Goal: Information Seeking & Learning: Learn about a topic

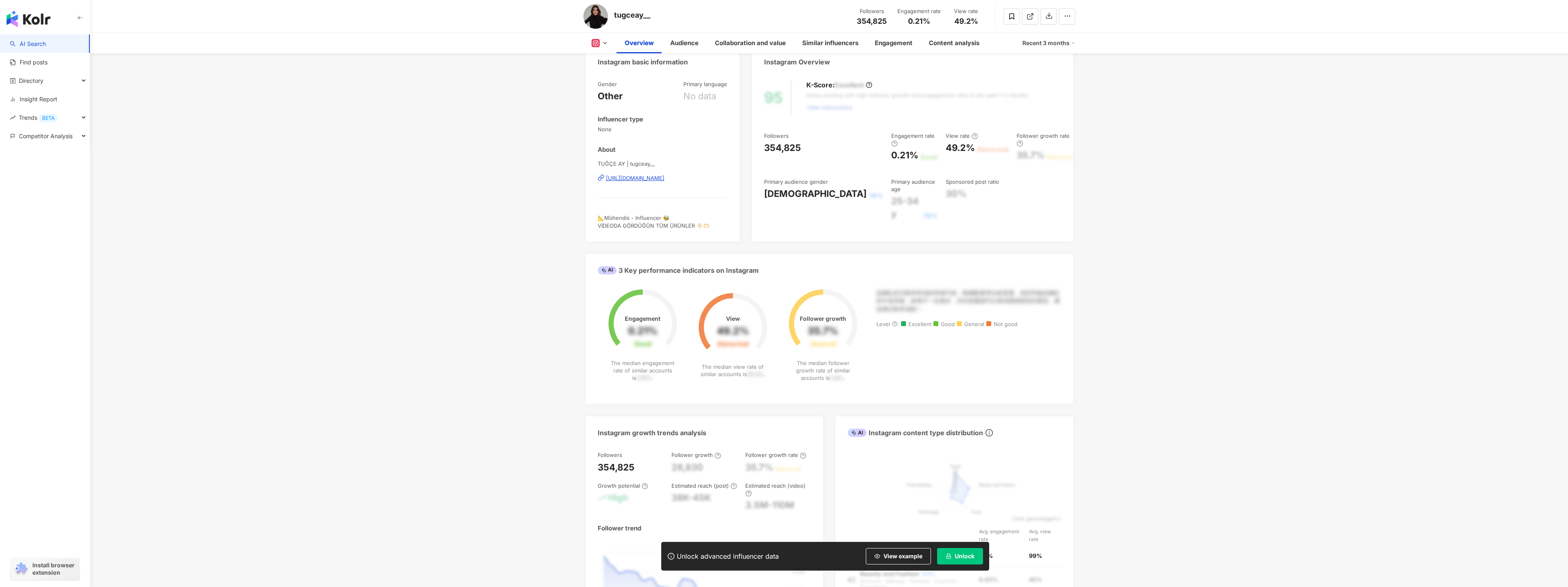
scroll to position [82, 0]
click at [896, 303] on div "該網紅的互動率和漲粉率都不錯，唯獨觀看率比較普通，為同等級的網紅的中低等級，效果不一定會好，但仍然建議可以發包開箱類型的案型，應該會比較有成效！" at bounding box center [968, 303] width 184 height 24
drag, startPoint x: 911, startPoint y: 306, endPoint x: 867, endPoint y: 291, distance: 46.5
click at [867, 291] on div "Engagement 0.21% Good The median engagement rate of similar accounts is 0.19% .…" at bounding box center [829, 342] width 463 height 104
click at [929, 307] on div "該網紅的互動率和漲粉率都不錯，唯獨觀看率比較普通，為同等級的網紅的中低等級，效果不一定會好，但仍然建議可以發包開箱類型的案型，應該會比較有成效！" at bounding box center [968, 303] width 184 height 24
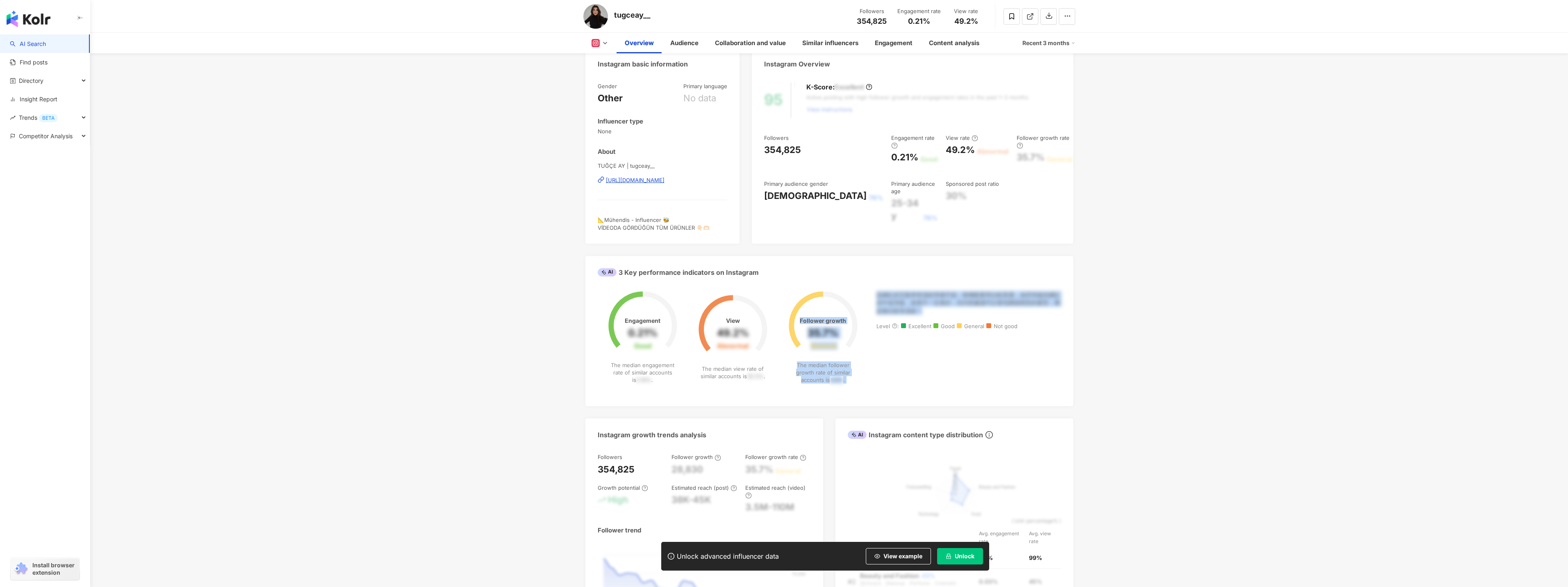
drag, startPoint x: 922, startPoint y: 309, endPoint x: 872, endPoint y: 294, distance: 52.2
click at [872, 294] on div "Engagement 0.21% Good The median engagement rate of similar accounts is 0.19% .…" at bounding box center [829, 342] width 463 height 104
click at [916, 312] on div "該網紅的互動率和漲粉率都不錯，唯獨觀看率比較普通，為同等級的網紅的中低等級，效果不一定會好，但仍然建議可以發包開箱類型的案型，應該會比較有成效！" at bounding box center [968, 303] width 184 height 24
drag, startPoint x: 919, startPoint y: 311, endPoint x: 877, endPoint y: 295, distance: 44.9
click at [877, 295] on div "該網紅的互動率和漲粉率都不錯，唯獨觀看率比較普通，為同等級的網紅的中低等級，效果不一定會好，但仍然建議可以發包開箱類型的案型，應該會比較有成效！" at bounding box center [968, 303] width 184 height 24
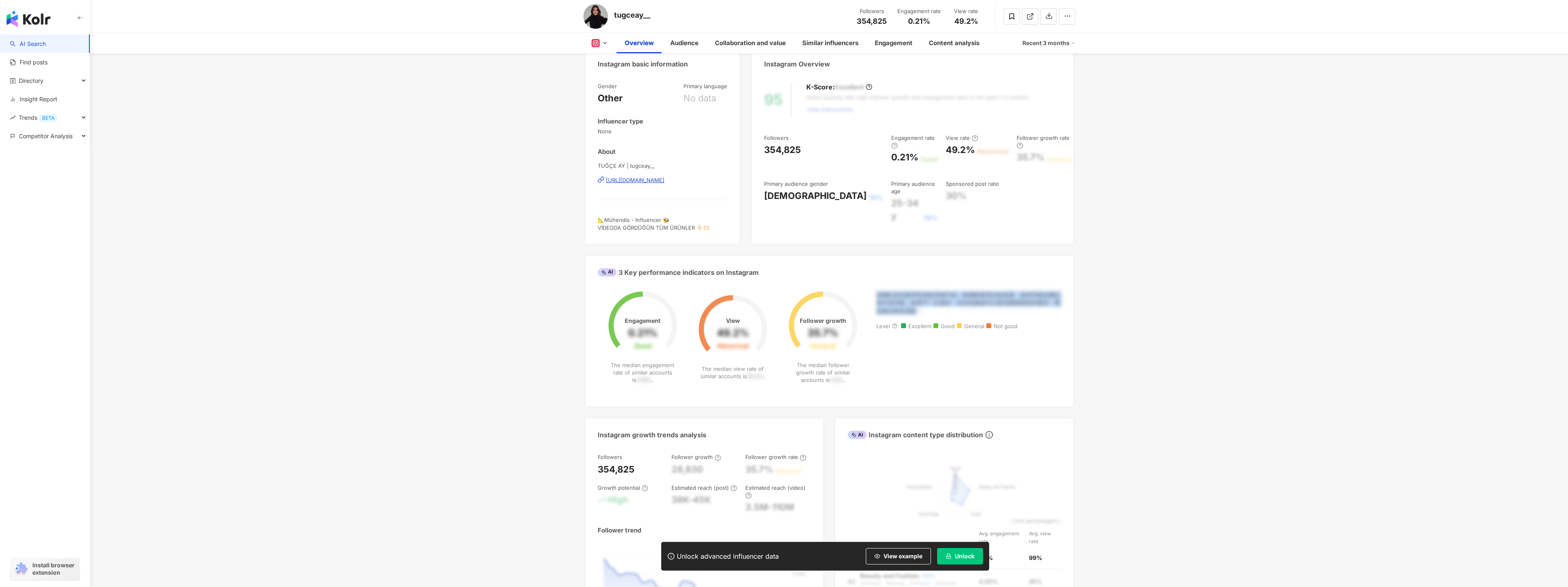
copy div "該網紅的互動率和漲粉率都不錯，唯獨觀看率比較普通，為同等級的網紅的中低等級，效果不一定會好，但仍然建議可以發包開箱類型的案型，應該會比較有成效"
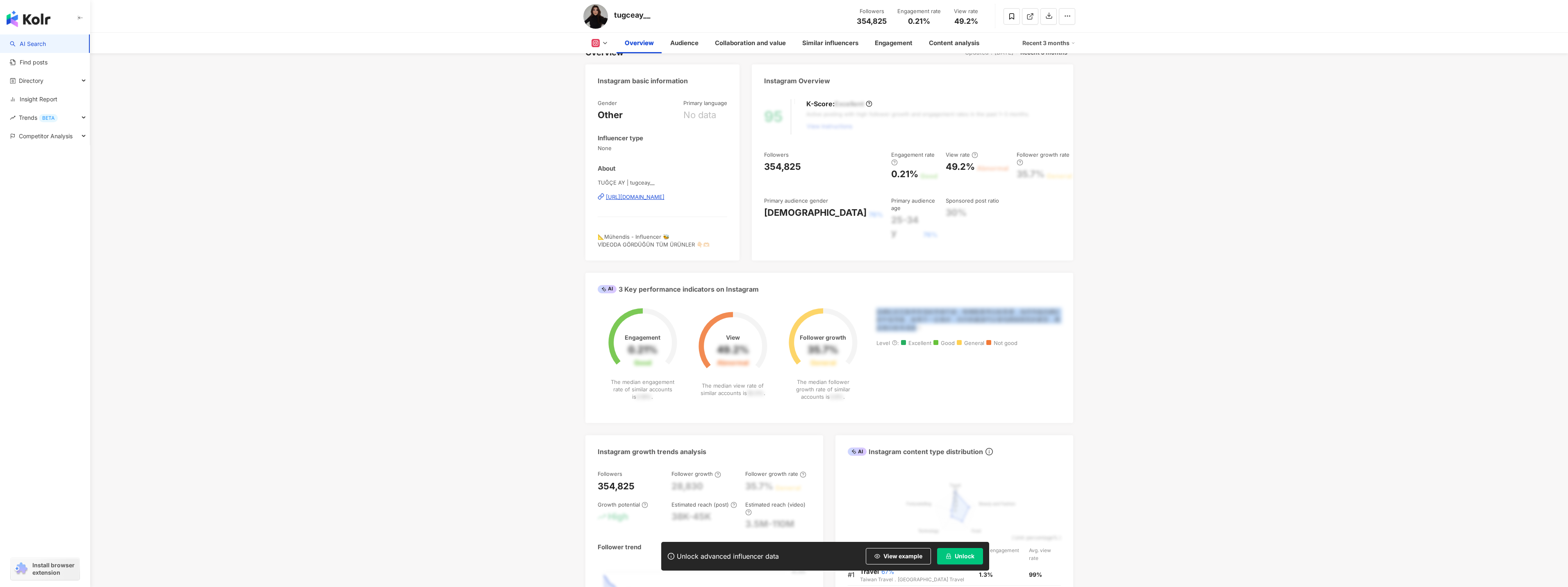
scroll to position [0, 0]
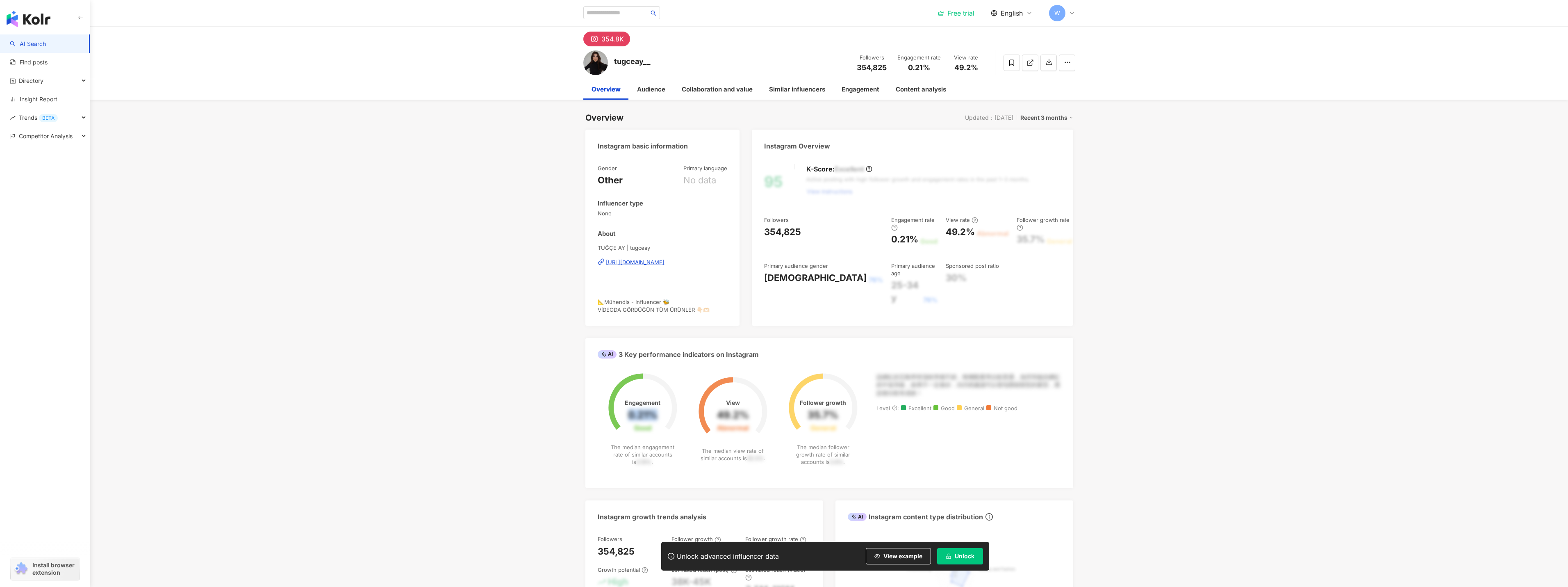
drag, startPoint x: 628, startPoint y: 413, endPoint x: 655, endPoint y: 410, distance: 27.2
click at [655, 410] on div "0.21%" at bounding box center [643, 415] width 29 height 12
copy div "0.21%"
drag, startPoint x: 1237, startPoint y: 262, endPoint x: 1213, endPoint y: 264, distance: 24.1
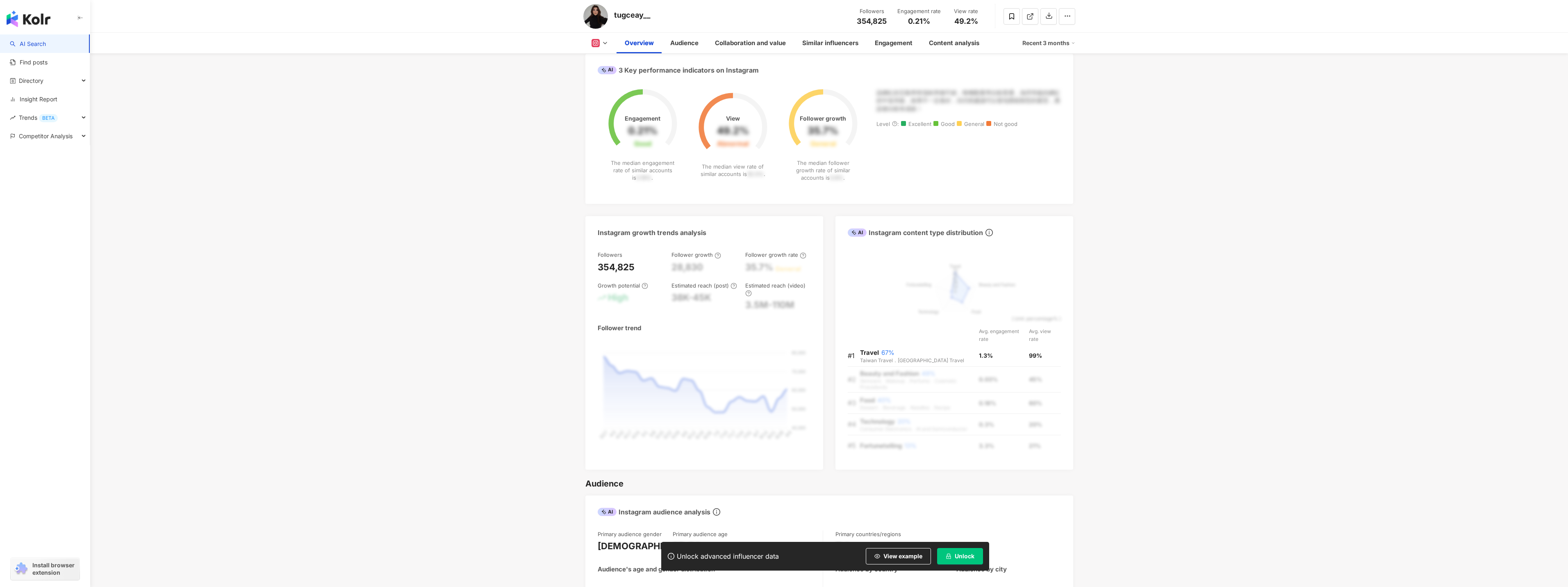
scroll to position [287, 0]
drag, startPoint x: 797, startPoint y: 303, endPoint x: 758, endPoint y: 303, distance: 39.0
click at [758, 303] on div "3.5M-110M" at bounding box center [778, 302] width 66 height 13
drag, startPoint x: 746, startPoint y: 302, endPoint x: 813, endPoint y: 303, distance: 67.0
click at [813, 303] on div "Followers 354,825 Follower growth 28,830 Follower growth rate 35.7% General Gro…" at bounding box center [704, 353] width 238 height 227
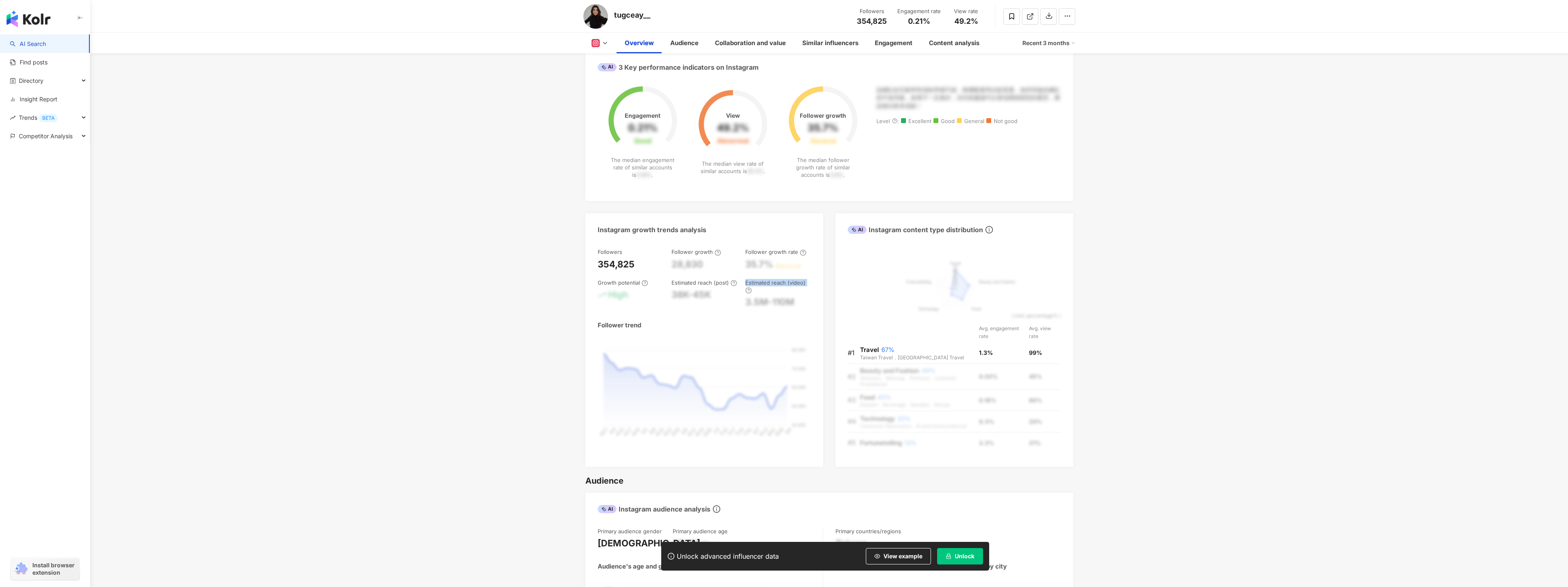
drag, startPoint x: 805, startPoint y: 304, endPoint x: 721, endPoint y: 288, distance: 85.5
click at [721, 288] on div "Followers 354,825 Follower growth 28,830 Follower growth rate 35.7% General Gro…" at bounding box center [704, 278] width 213 height 60
click at [744, 311] on div "Followers 354,825 Follower growth 28,830 Follower growth rate 35.7% General Gro…" at bounding box center [704, 351] width 213 height 206
drag, startPoint x: 671, startPoint y: 289, endPoint x: 718, endPoint y: 288, distance: 47.0
click at [718, 288] on div "Estimated reach (post) 38K-45K" at bounding box center [704, 294] width 66 height 29
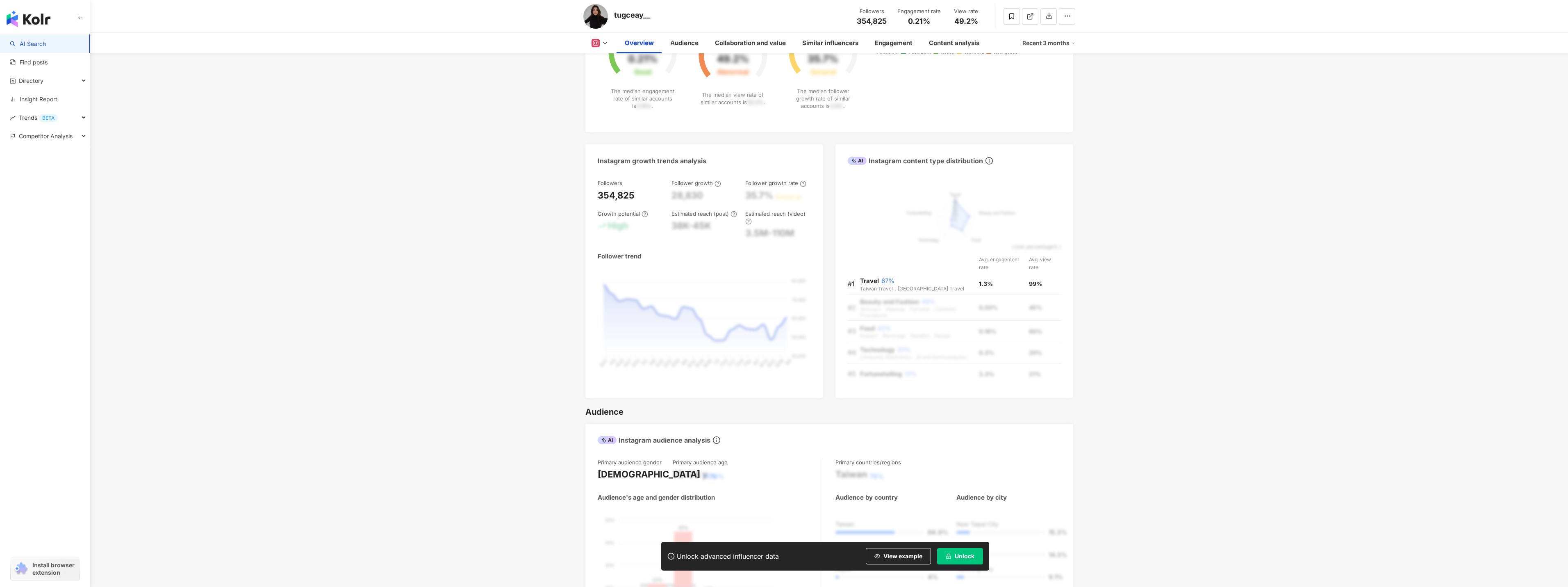
scroll to position [369, 0]
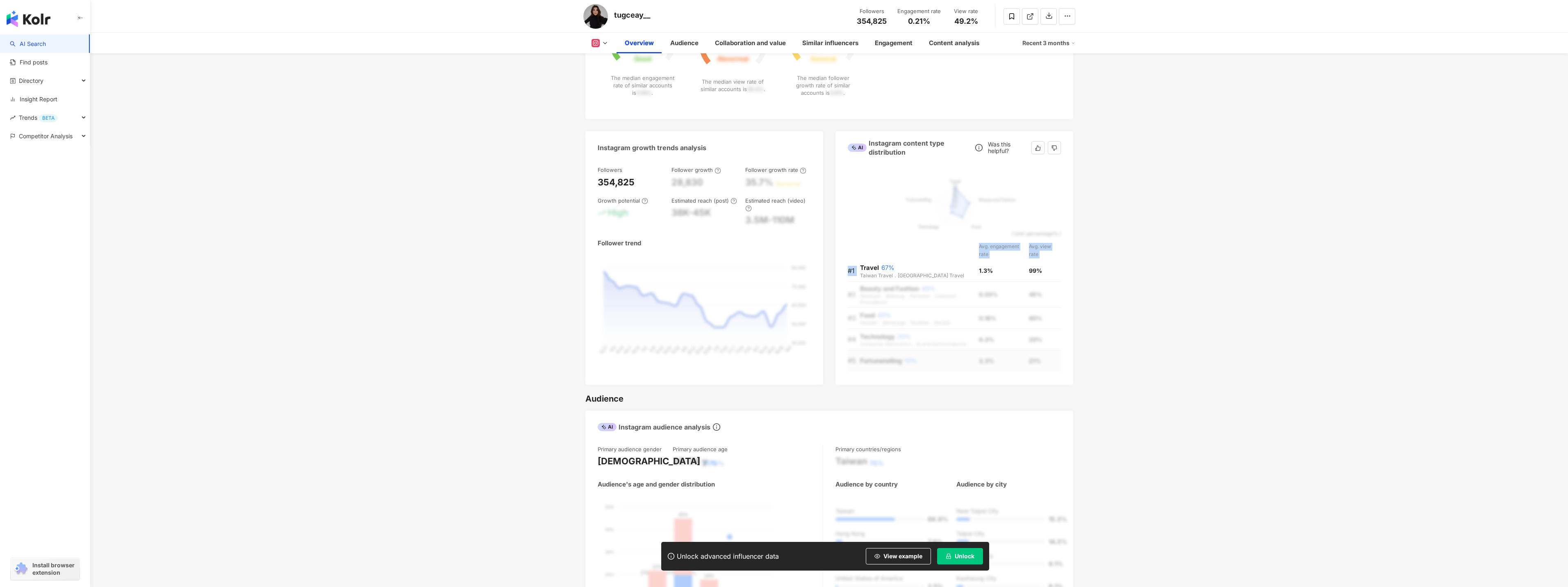
drag, startPoint x: 861, startPoint y: 266, endPoint x: 1059, endPoint y: 367, distance: 222.3
click at [1059, 367] on tbody "#1 Travel 67% Taiwan Travel．Japan Travel 1.3% 99% #2 Beauty and Fashion 49% Ski…" at bounding box center [954, 316] width 213 height 111
click at [837, 288] on div "Request trial plan ( Register now ) Travel Beauty and Fashion Food Technology F…" at bounding box center [954, 271] width 238 height 227
drag, startPoint x: 842, startPoint y: 291, endPoint x: 930, endPoint y: 385, distance: 128.8
click at [957, 373] on div "Request trial plan ( Register now ) Travel Beauty and Fashion Food Technology F…" at bounding box center [954, 271] width 238 height 227
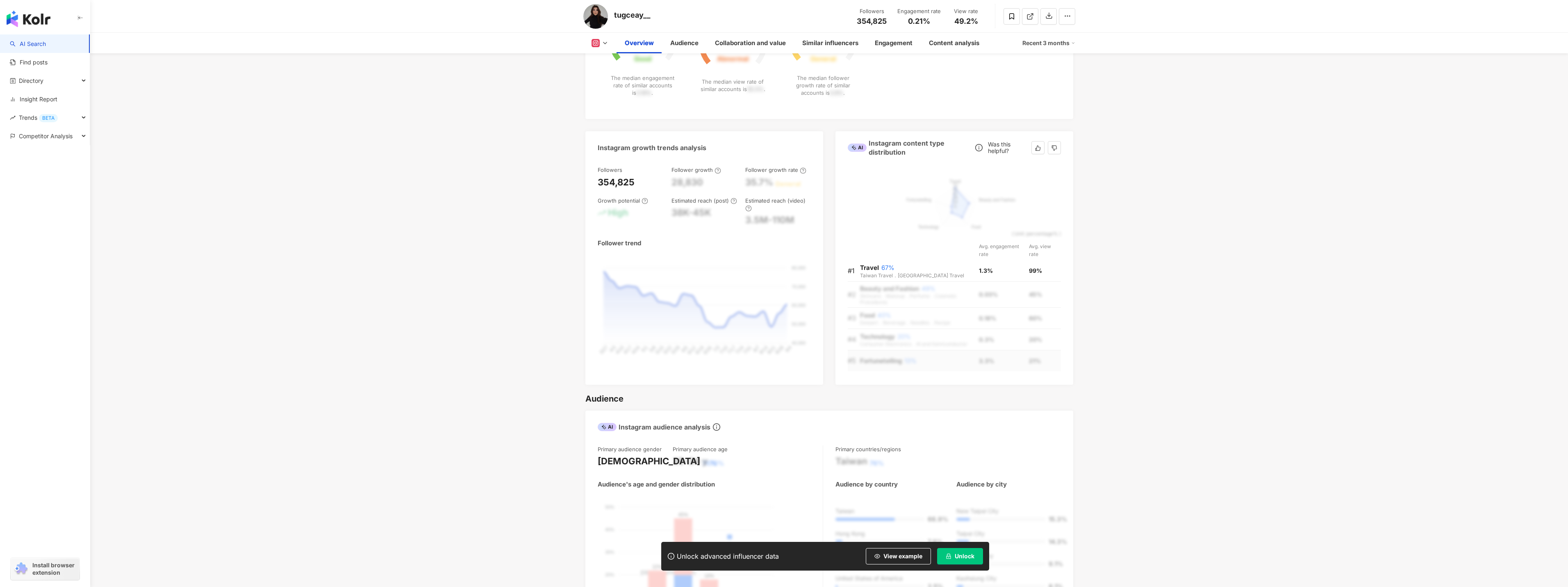
click at [894, 370] on td "Fortunetelling 13%" at bounding box center [920, 360] width 119 height 21
drag, startPoint x: 1071, startPoint y: 379, endPoint x: 1079, endPoint y: 399, distance: 21.5
click at [1063, 269] on div "Request trial plan ( Register now ) Travel Beauty and Fashion Food Technology F…" at bounding box center [954, 271] width 238 height 227
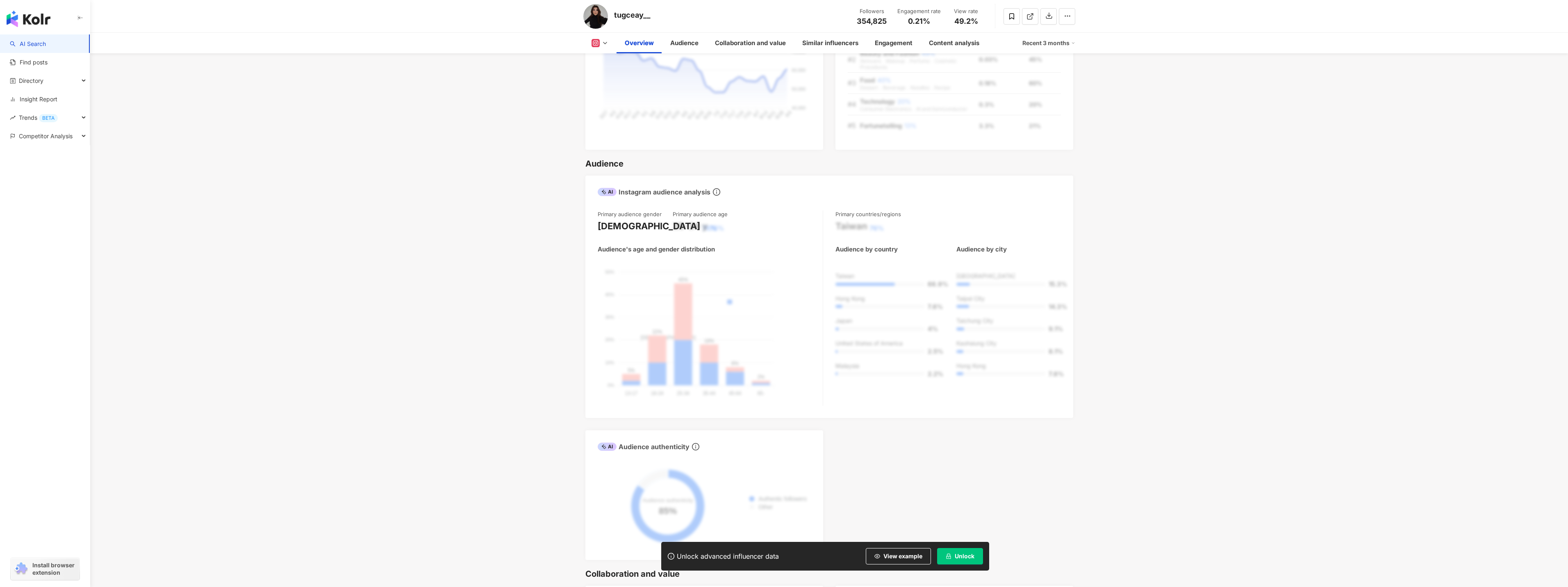
scroll to position [615, 0]
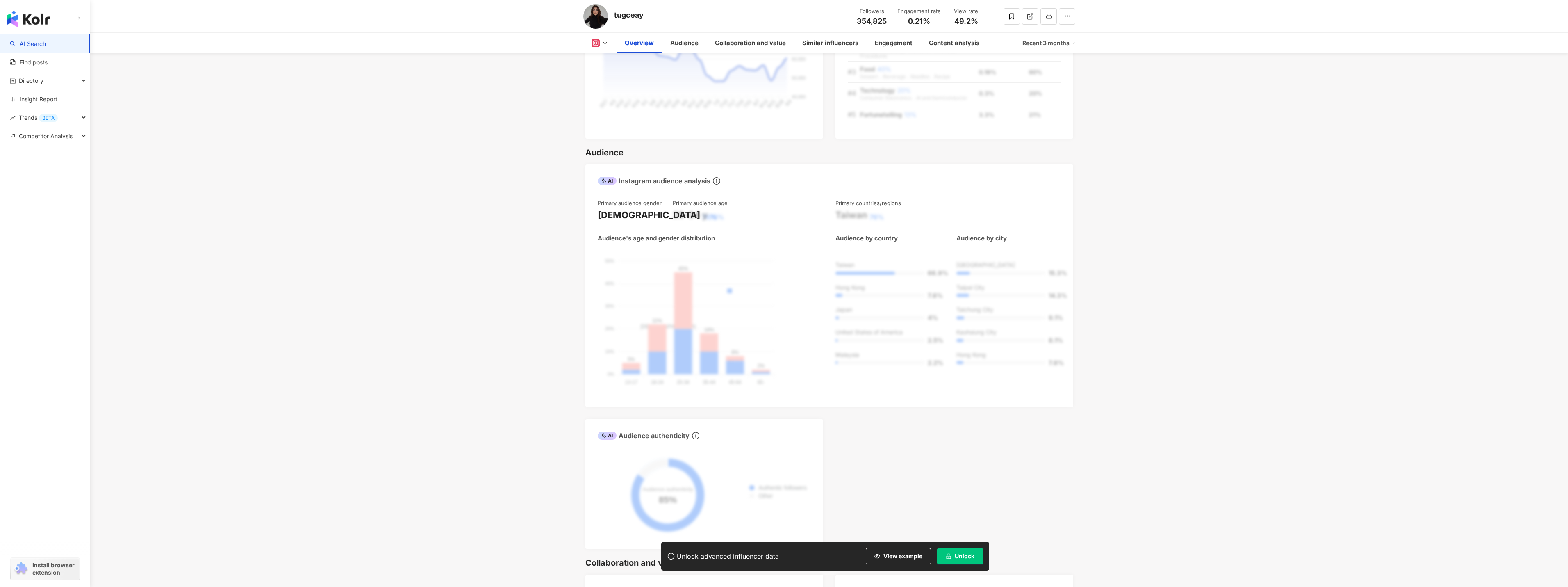
drag, startPoint x: 1068, startPoint y: 402, endPoint x: 1200, endPoint y: 343, distance: 144.6
click at [906, 557] on span "View example" at bounding box center [903, 556] width 39 height 7
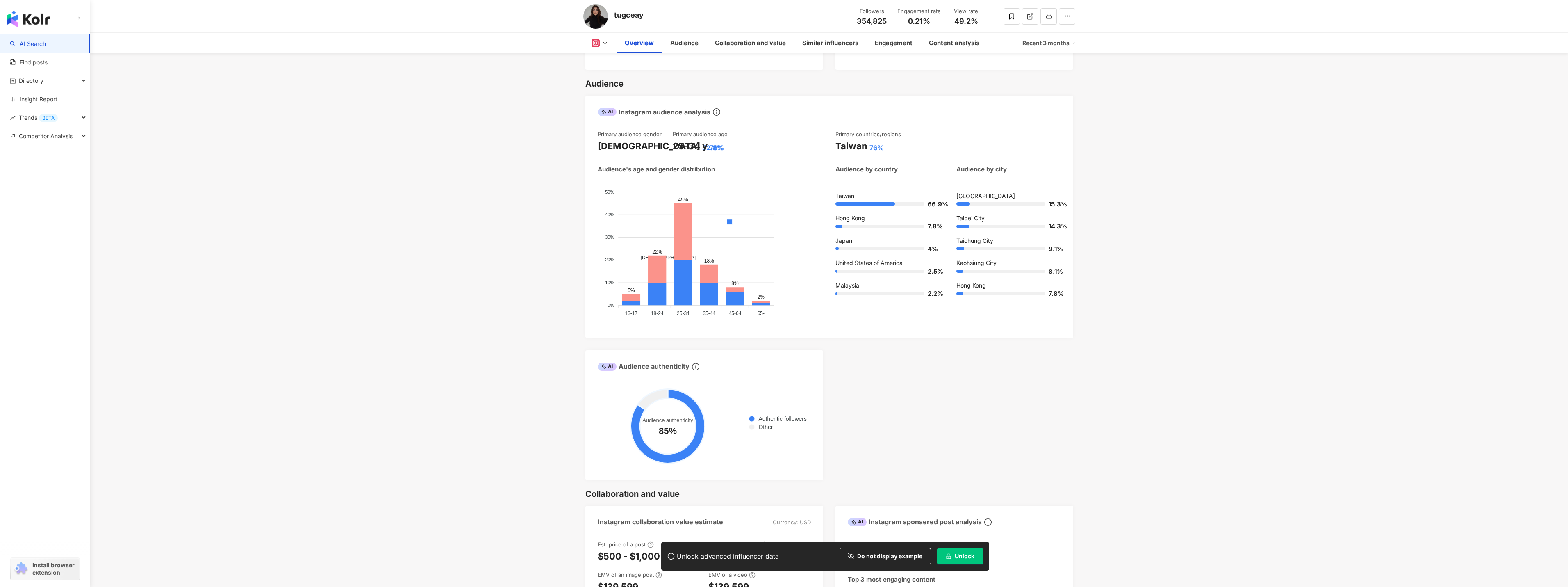
scroll to position [656, 0]
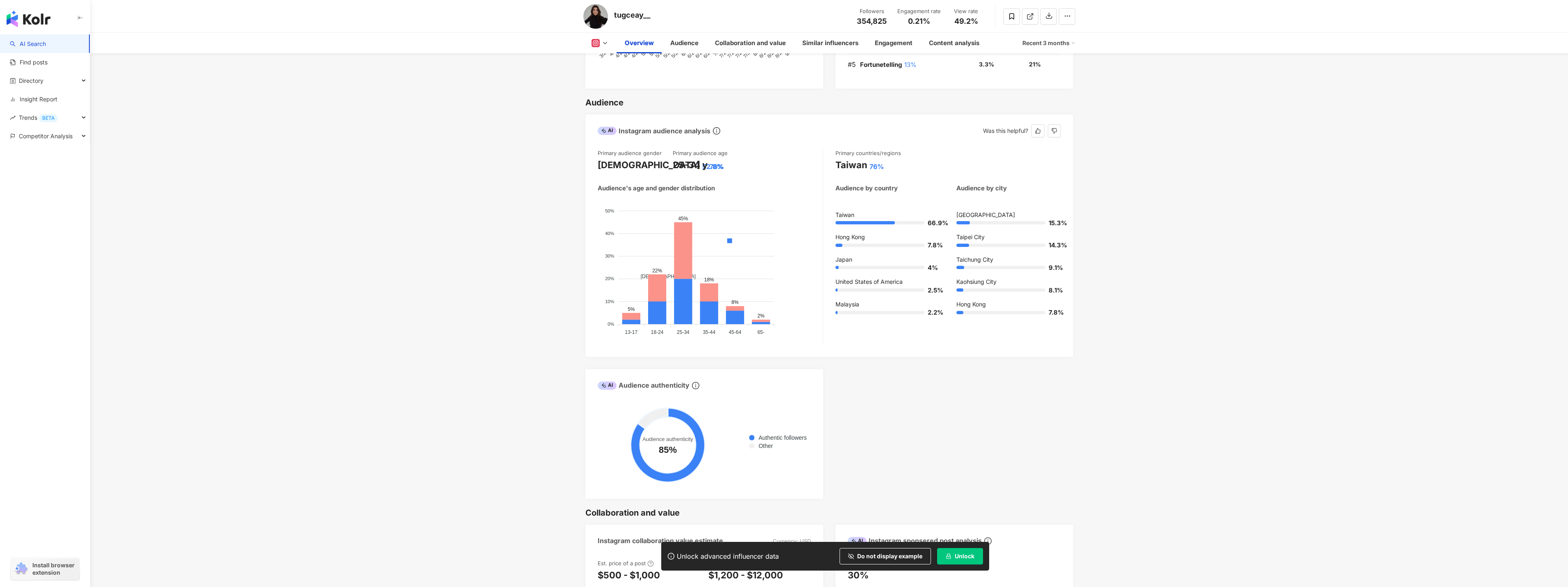
click at [859, 172] on div "Taiwan" at bounding box center [852, 165] width 32 height 13
click at [1052, 134] on icon "dislike" at bounding box center [1054, 131] width 5 height 5
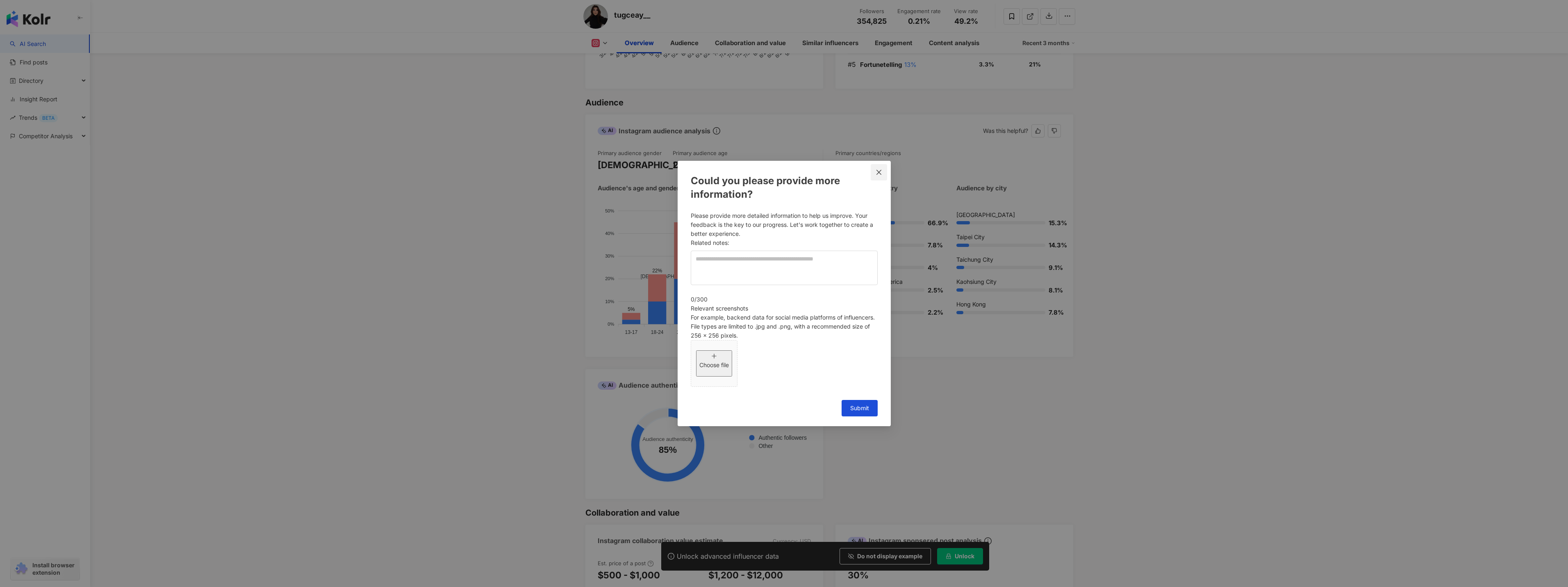
click at [882, 175] on icon "close" at bounding box center [879, 172] width 7 height 7
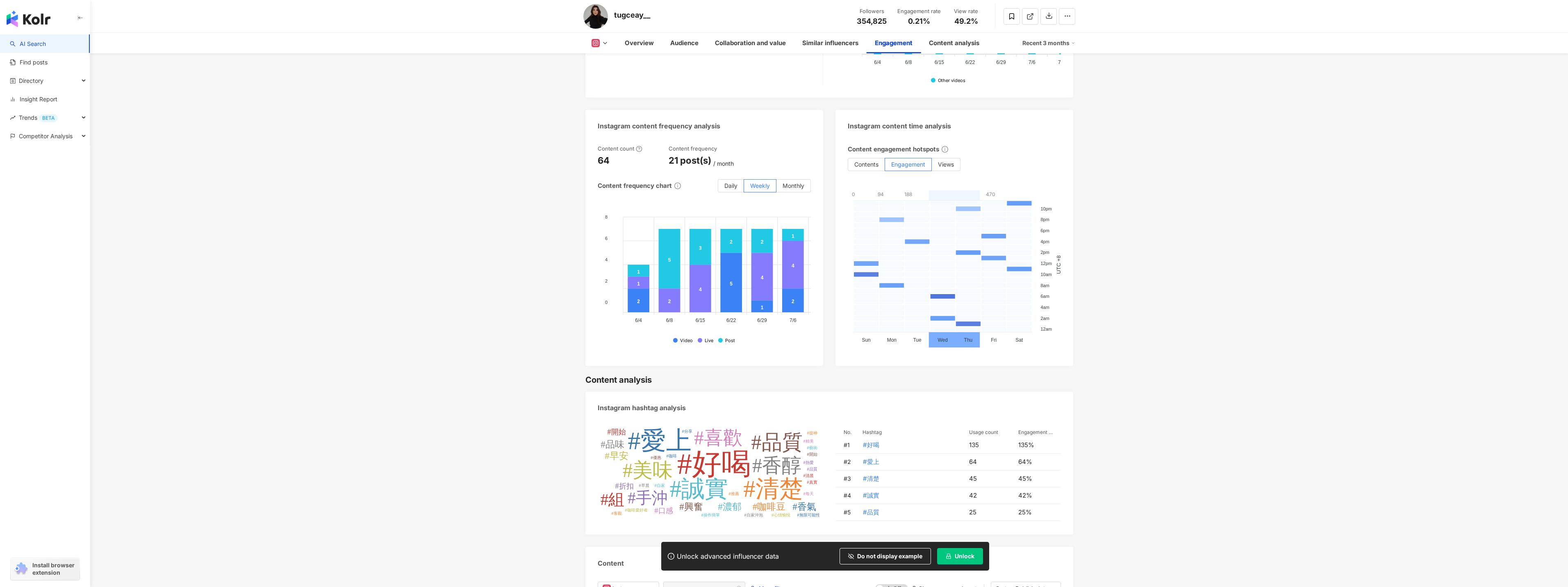
scroll to position [2050, 0]
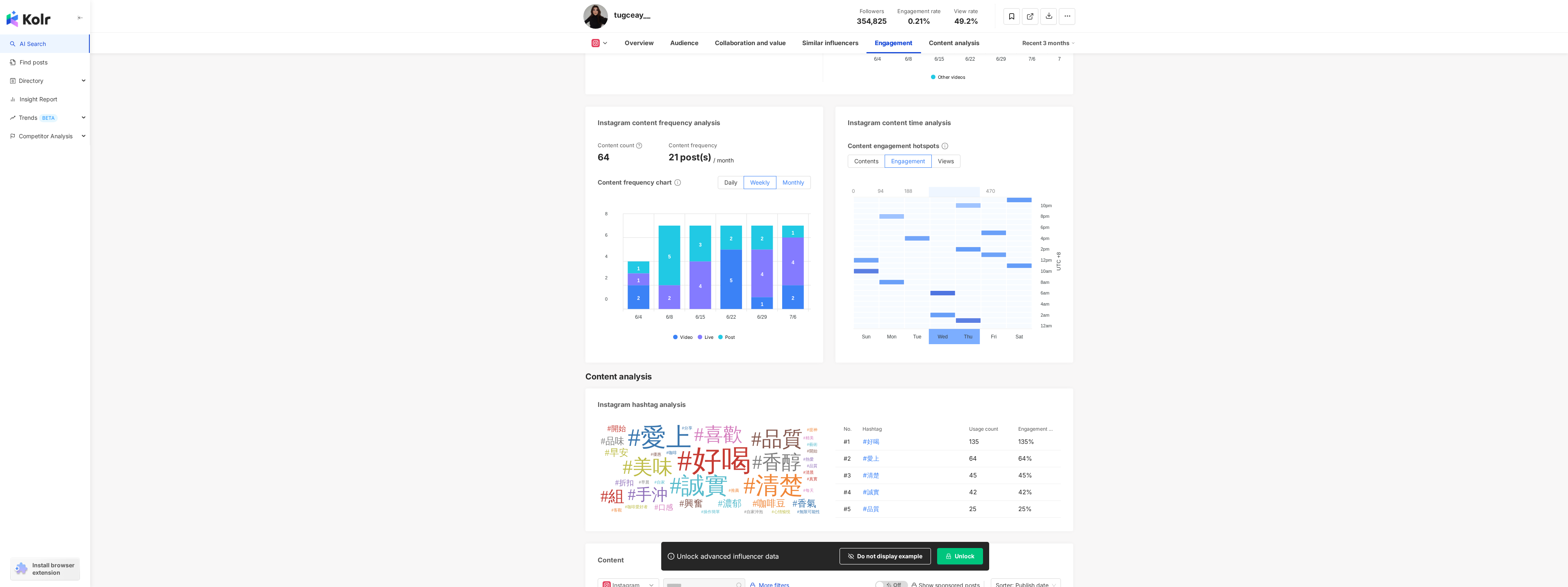
click at [786, 186] on span "Monthly" at bounding box center [794, 182] width 22 height 7
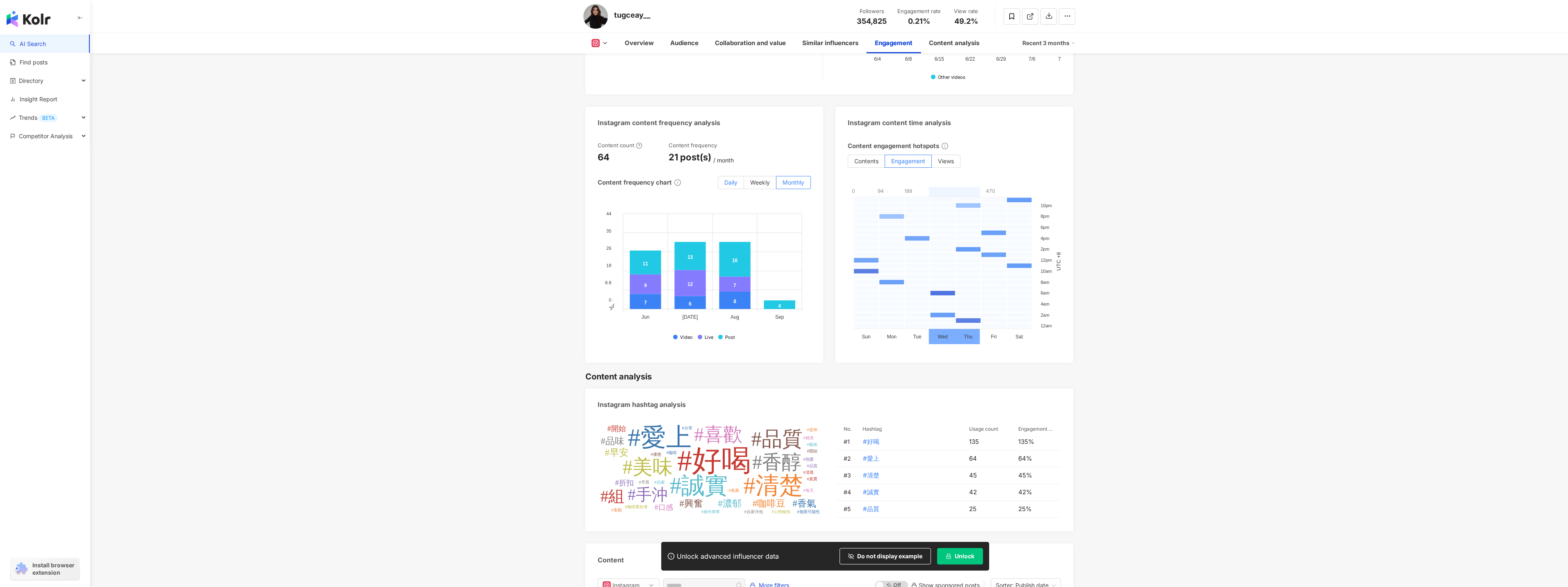
click at [735, 186] on span "Daily" at bounding box center [731, 182] width 13 height 7
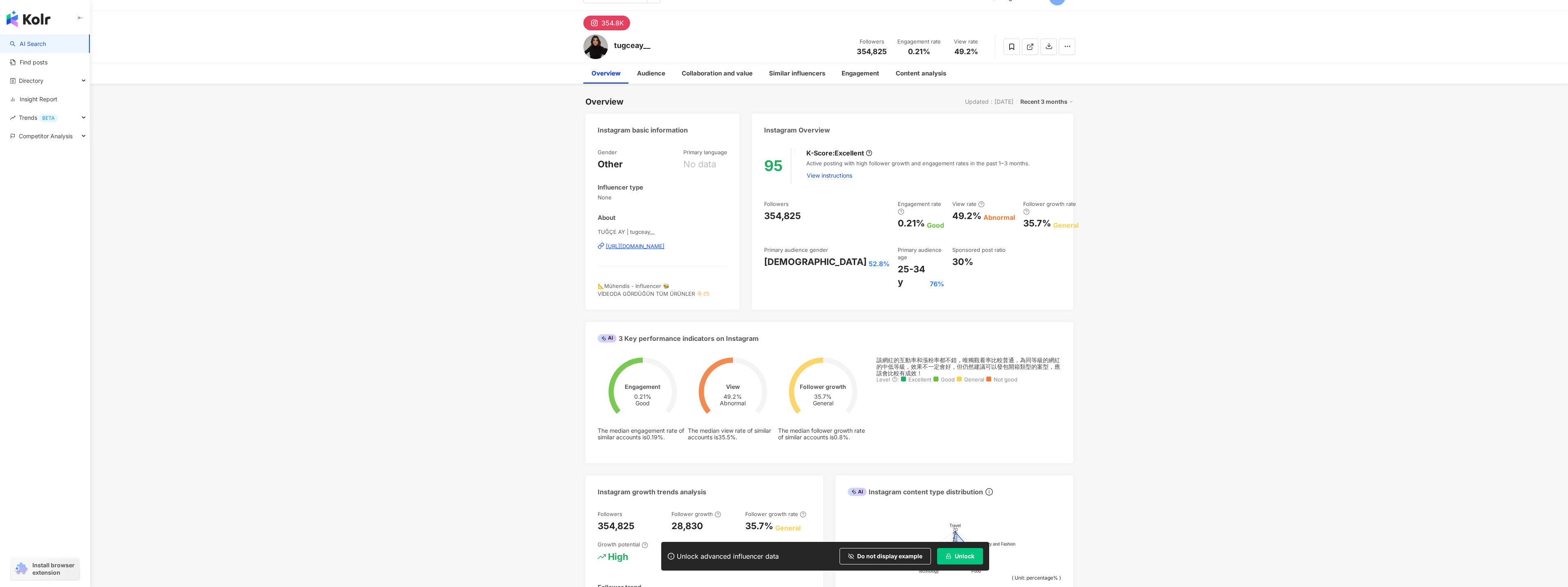
scroll to position [0, 0]
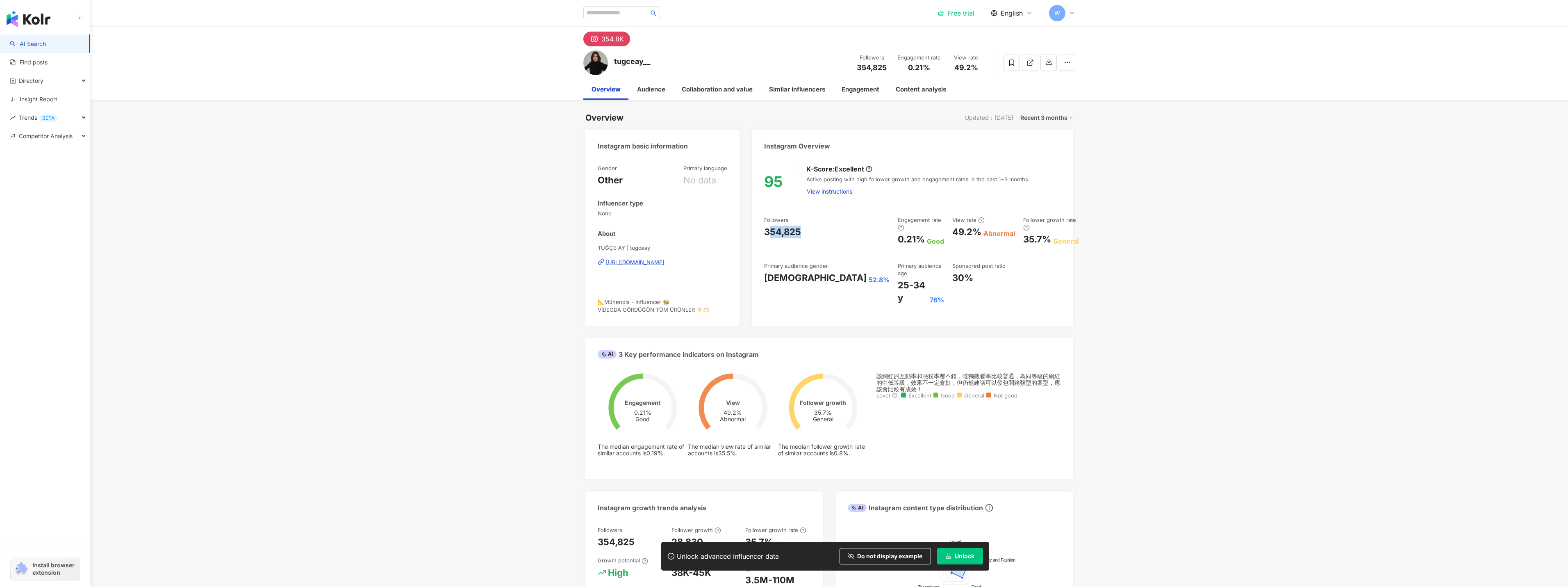
drag, startPoint x: 768, startPoint y: 230, endPoint x: 807, endPoint y: 239, distance: 40.0
click at [807, 239] on div "Followers 354,825 Engagement rate 0.21% Good View rate 49.2% Abnormal Follower …" at bounding box center [912, 260] width 296 height 88
drag, startPoint x: 845, startPoint y: 233, endPoint x: 864, endPoint y: 233, distance: 19.0
click at [898, 233] on div "0.21%" at bounding box center [911, 239] width 27 height 13
drag, startPoint x: 919, startPoint y: 231, endPoint x: 941, endPoint y: 233, distance: 22.1
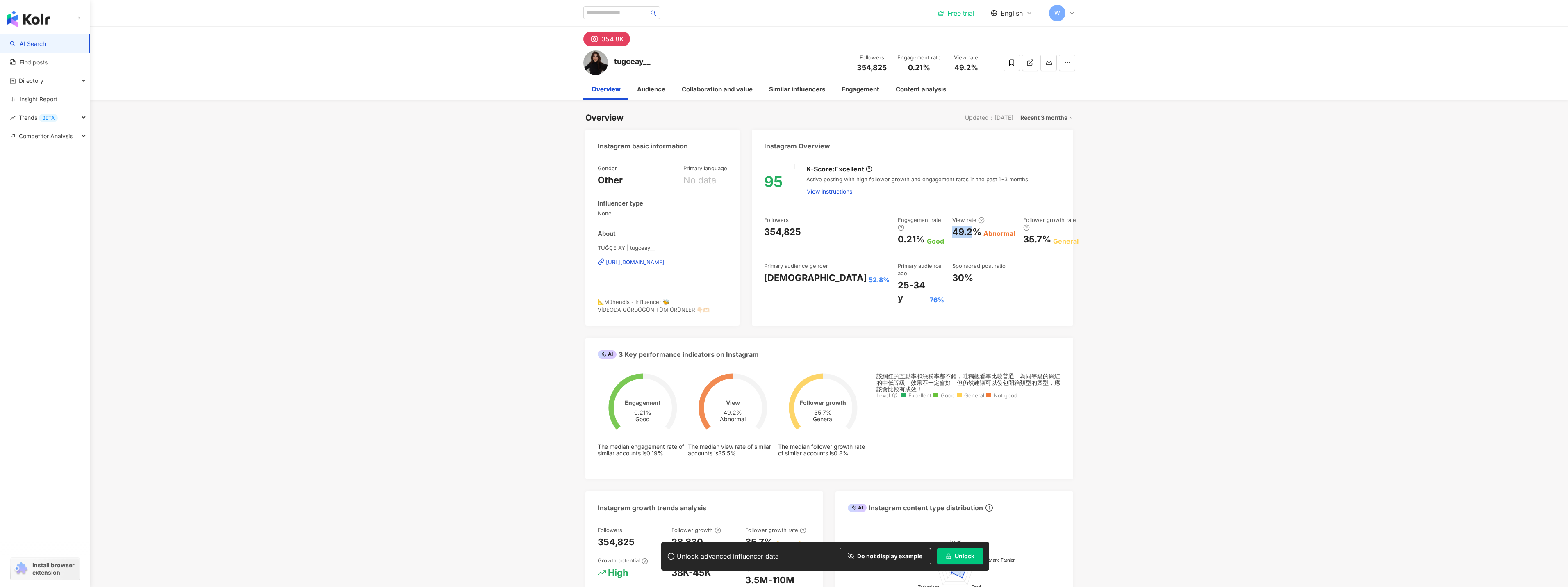
click at [952, 233] on div "49.2%" at bounding box center [967, 231] width 29 height 13
drag, startPoint x: 994, startPoint y: 231, endPoint x: 1009, endPoint y: 256, distance: 29.2
click at [1023, 233] on div "35.7%" at bounding box center [1037, 239] width 28 height 13
click at [1001, 284] on div "95 K-Score : Excellent Active posting with high follower growth and engagement …" at bounding box center [912, 241] width 321 height 169
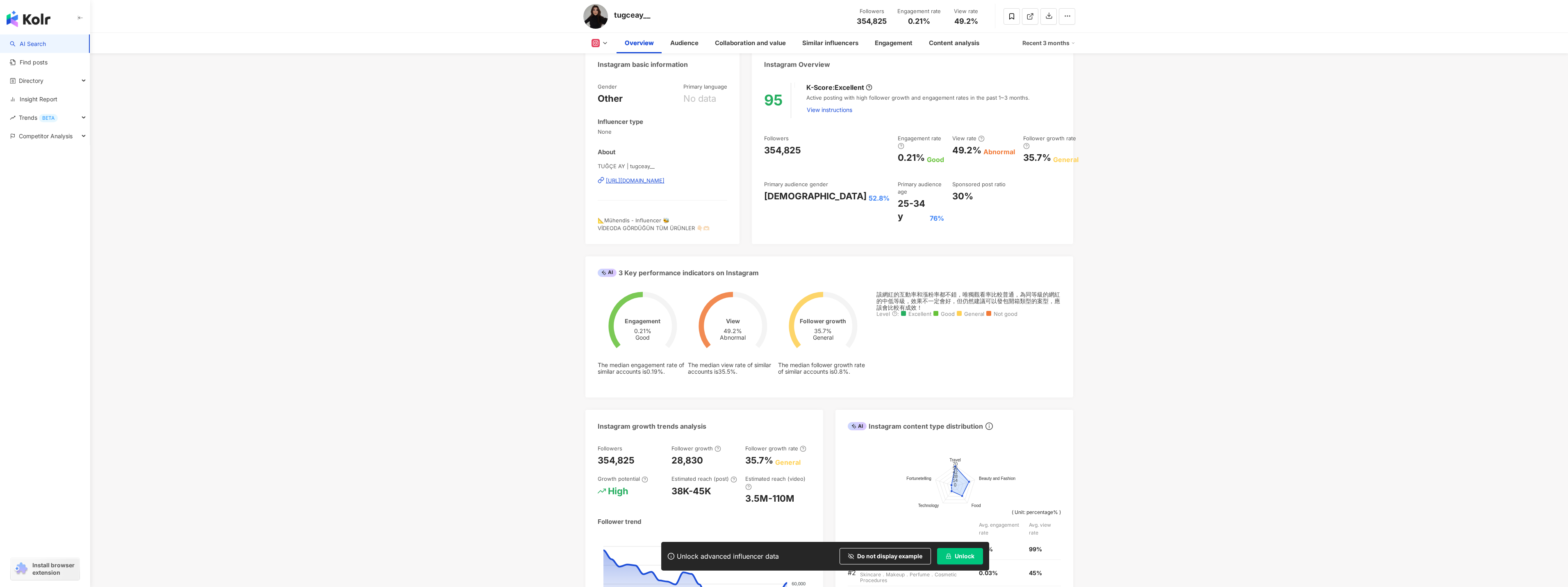
scroll to position [82, 0]
drag, startPoint x: 840, startPoint y: 186, endPoint x: 875, endPoint y: 191, distance: 35.4
click at [898, 197] on div "25-34 y" at bounding box center [912, 209] width 30 height 26
drag, startPoint x: 919, startPoint y: 186, endPoint x: 936, endPoint y: 191, distance: 17.7
click at [952, 191] on div "30%" at bounding box center [962, 195] width 21 height 13
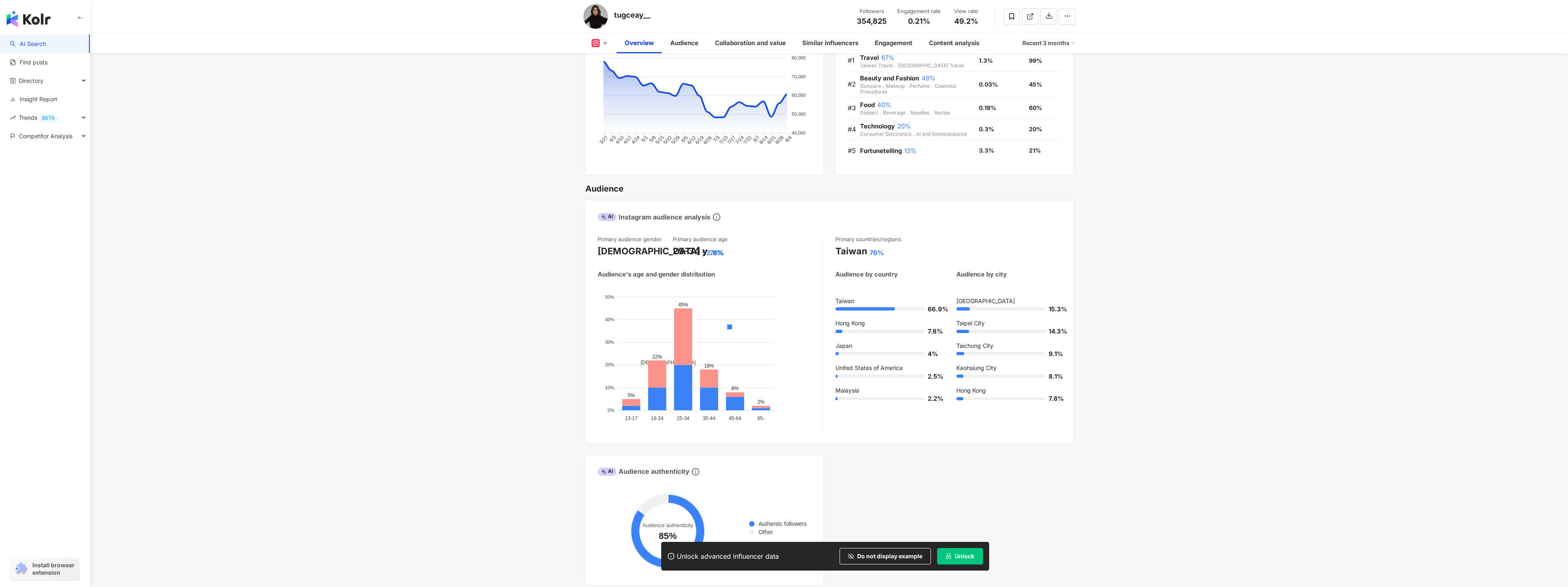
scroll to position [574, 0]
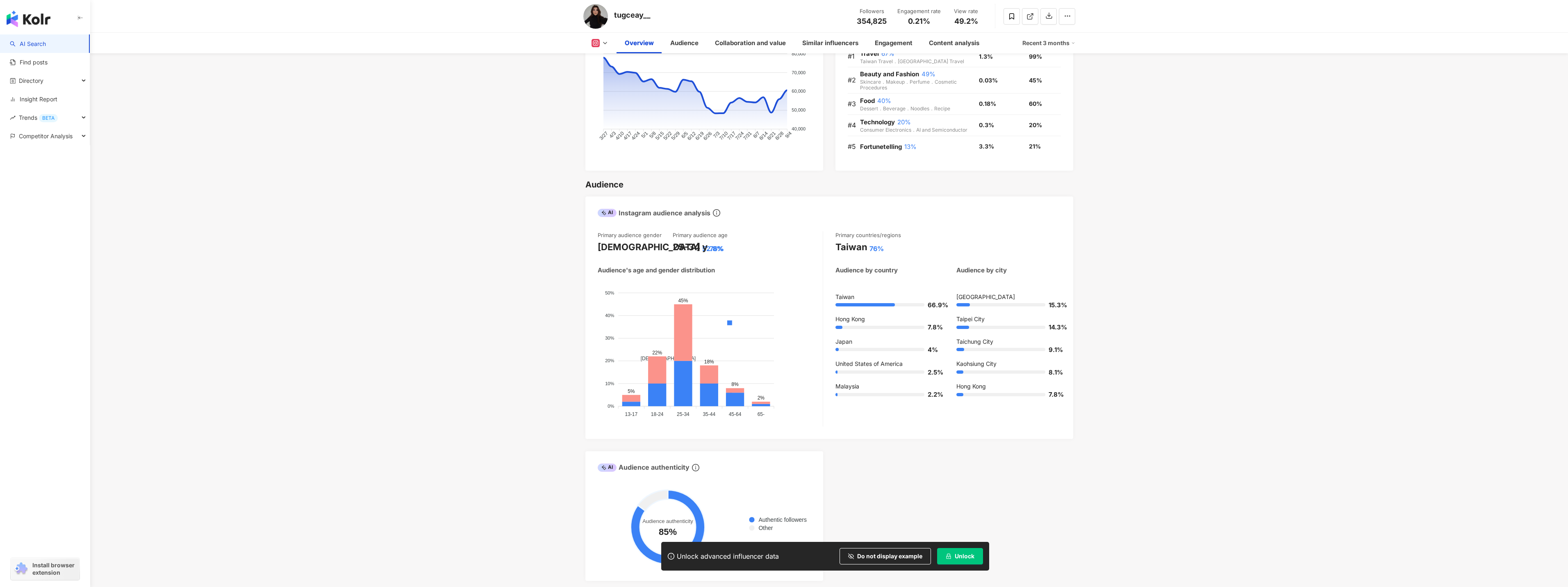
click at [893, 239] on div "Primary countries/regions" at bounding box center [869, 235] width 66 height 7
drag, startPoint x: 889, startPoint y: 255, endPoint x: 838, endPoint y: 255, distance: 51.0
click at [838, 253] on div "Taiwan 76%" at bounding box center [948, 247] width 225 height 13
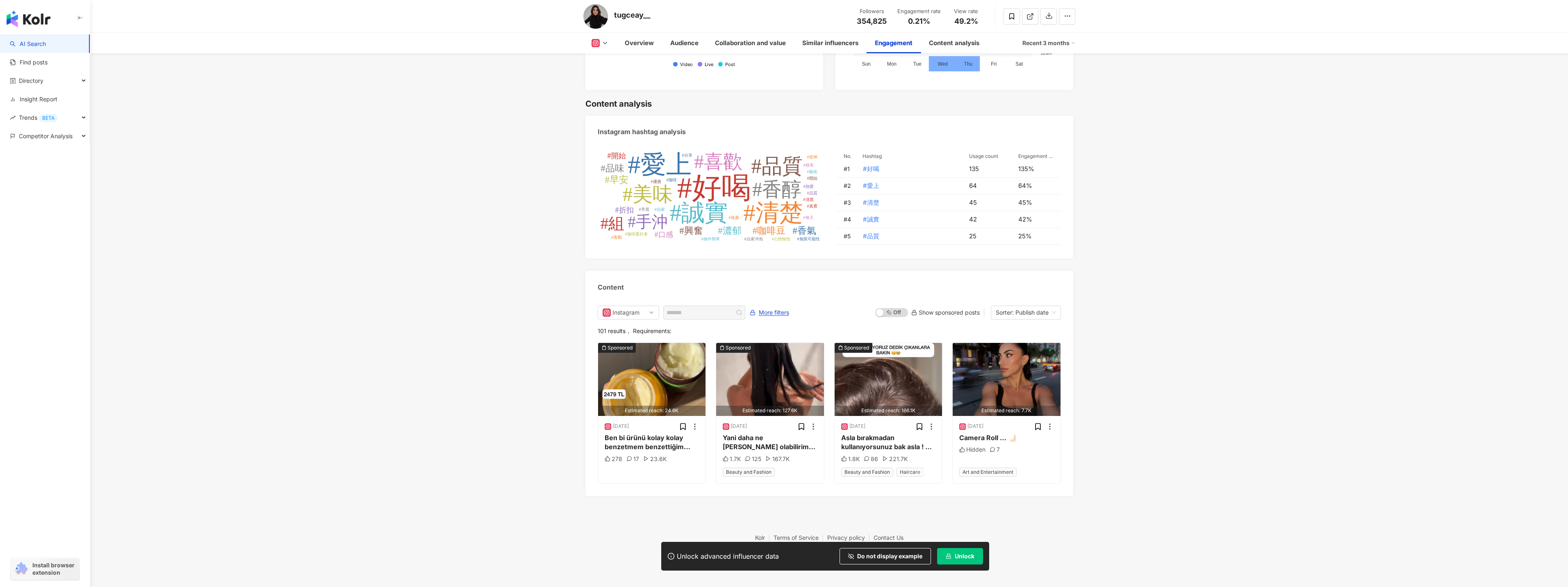
scroll to position [2333, 0]
drag, startPoint x: 891, startPoint y: 169, endPoint x: 862, endPoint y: 170, distance: 29.0
click at [862, 170] on td "#好喝" at bounding box center [909, 169] width 107 height 17
drag, startPoint x: 873, startPoint y: 169, endPoint x: 933, endPoint y: 127, distance: 73.2
click at [933, 127] on div "Instagram hashtag analysis" at bounding box center [829, 129] width 488 height 27
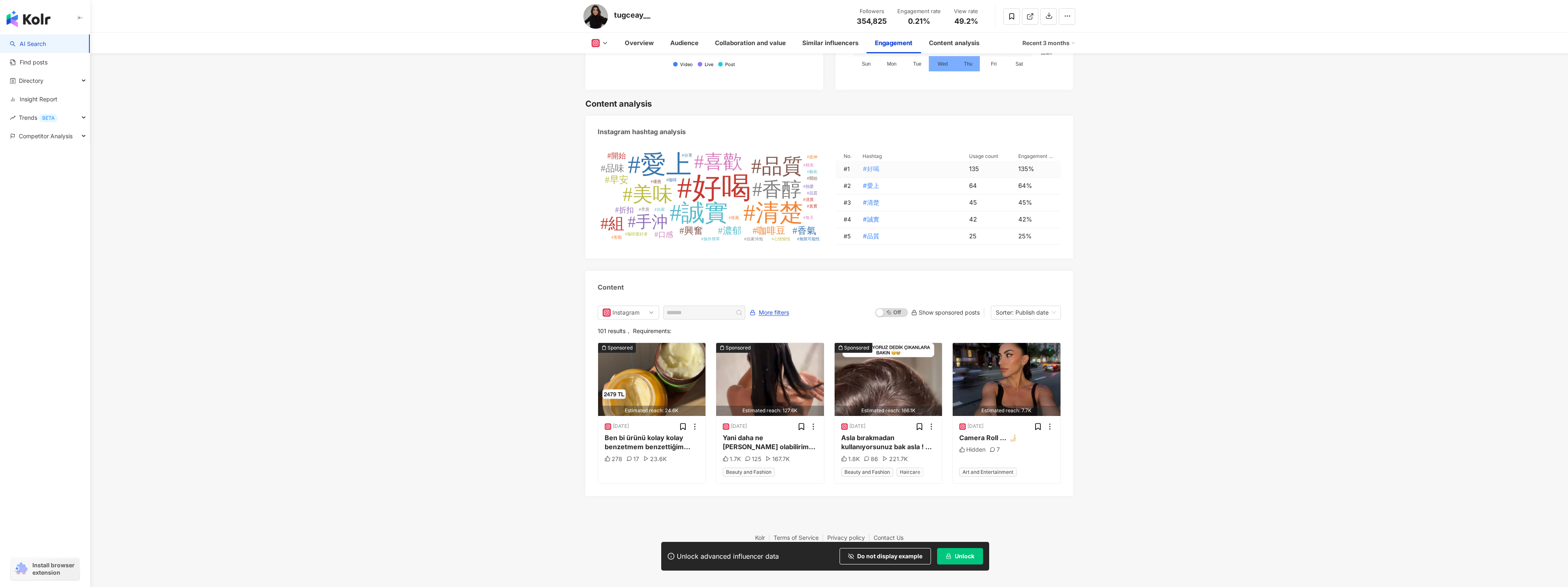
click at [869, 168] on span "#好喝" at bounding box center [871, 169] width 16 height 9
click at [873, 163] on button "#好喝" at bounding box center [871, 169] width 17 height 16
click at [873, 166] on span "#好喝" at bounding box center [871, 169] width 16 height 9
click at [876, 169] on span "#好喝" at bounding box center [871, 169] width 16 height 9
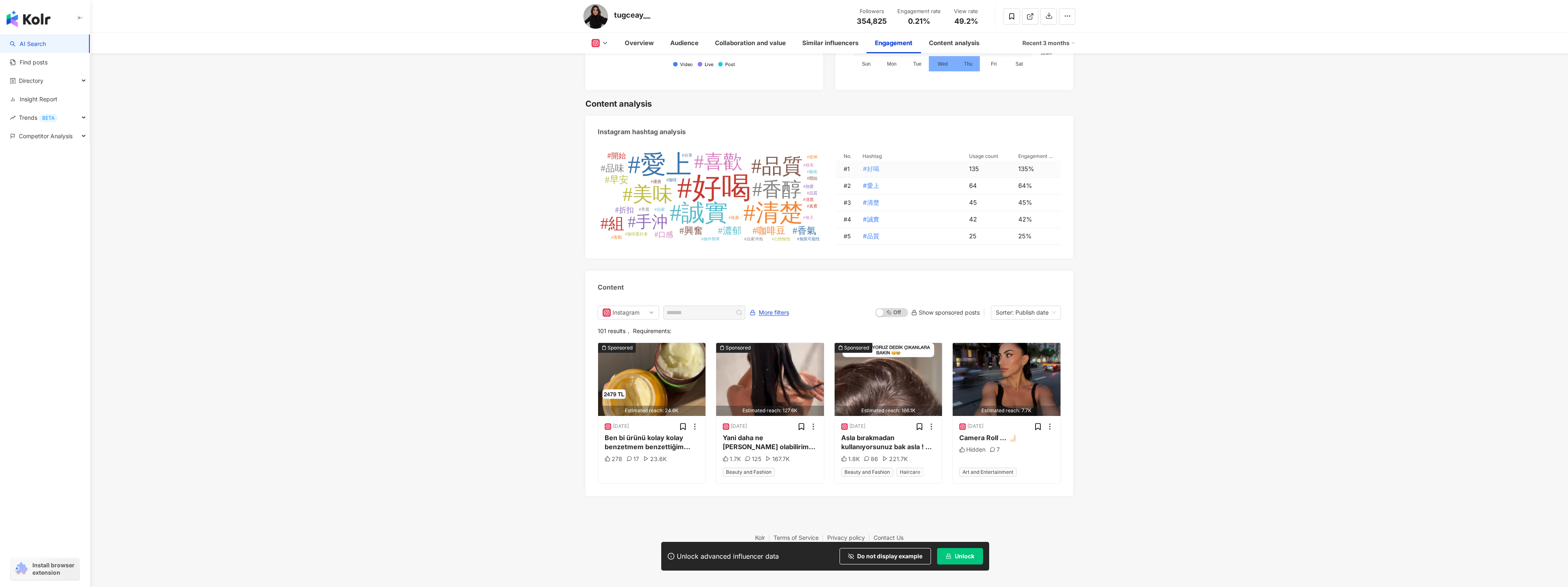
click at [876, 169] on span "#好喝" at bounding box center [871, 169] width 16 height 9
click at [672, 165] on tspan "#愛上" at bounding box center [659, 164] width 63 height 28
click at [639, 170] on tspan "#愛上" at bounding box center [659, 164] width 63 height 28
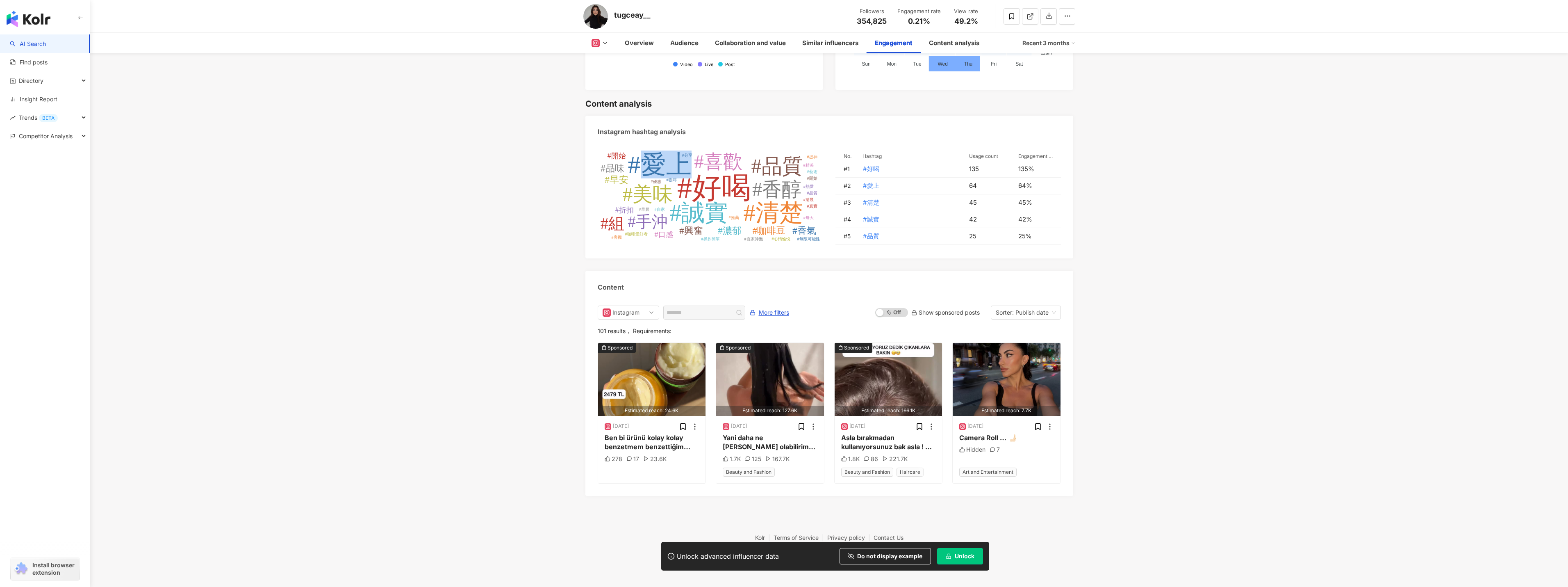
copy tspan "愛上"
click at [723, 181] on tspan "#好喝" at bounding box center [714, 188] width 74 height 33
copy tspan "#好喝"
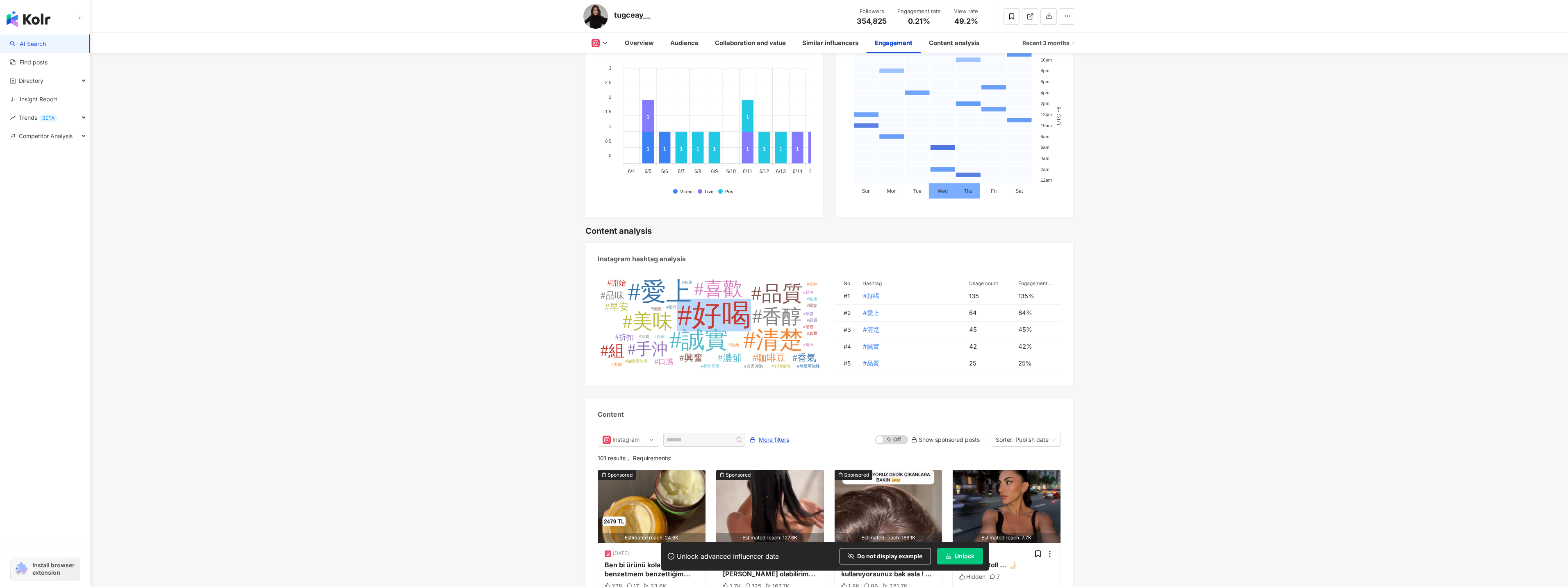
scroll to position [2210, 0]
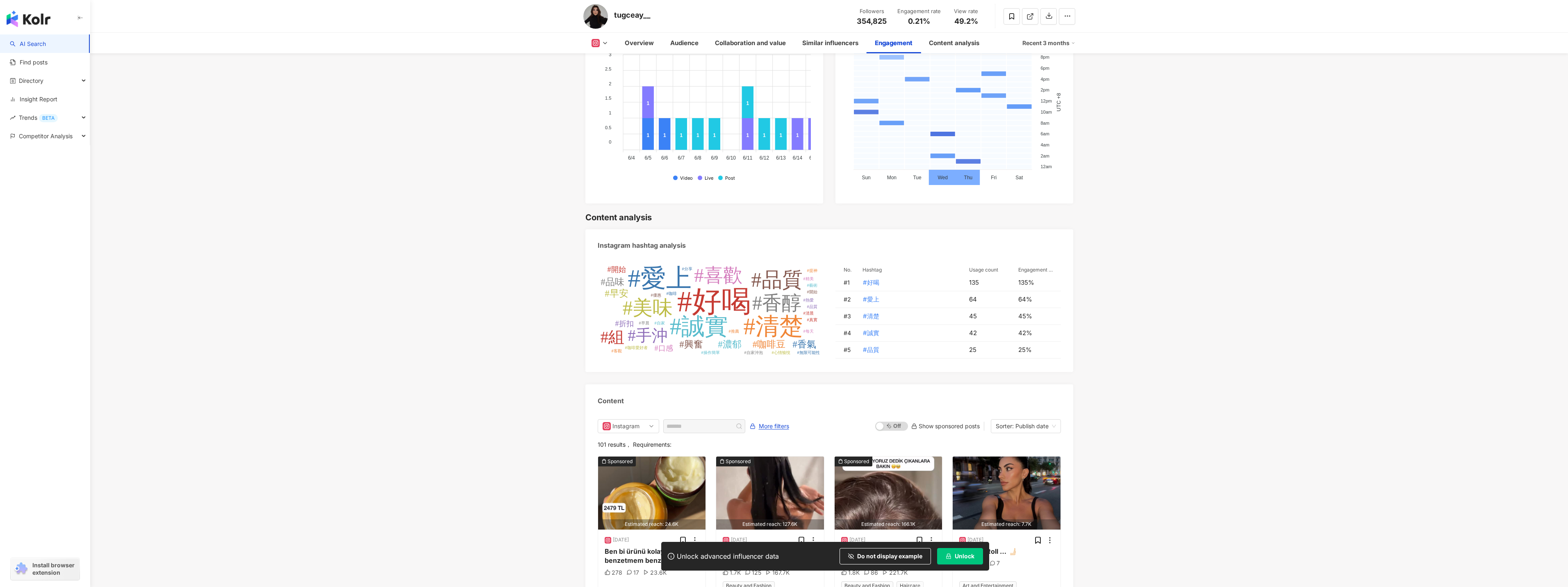
click at [726, 286] on tspan "#喜歡" at bounding box center [718, 275] width 48 height 21
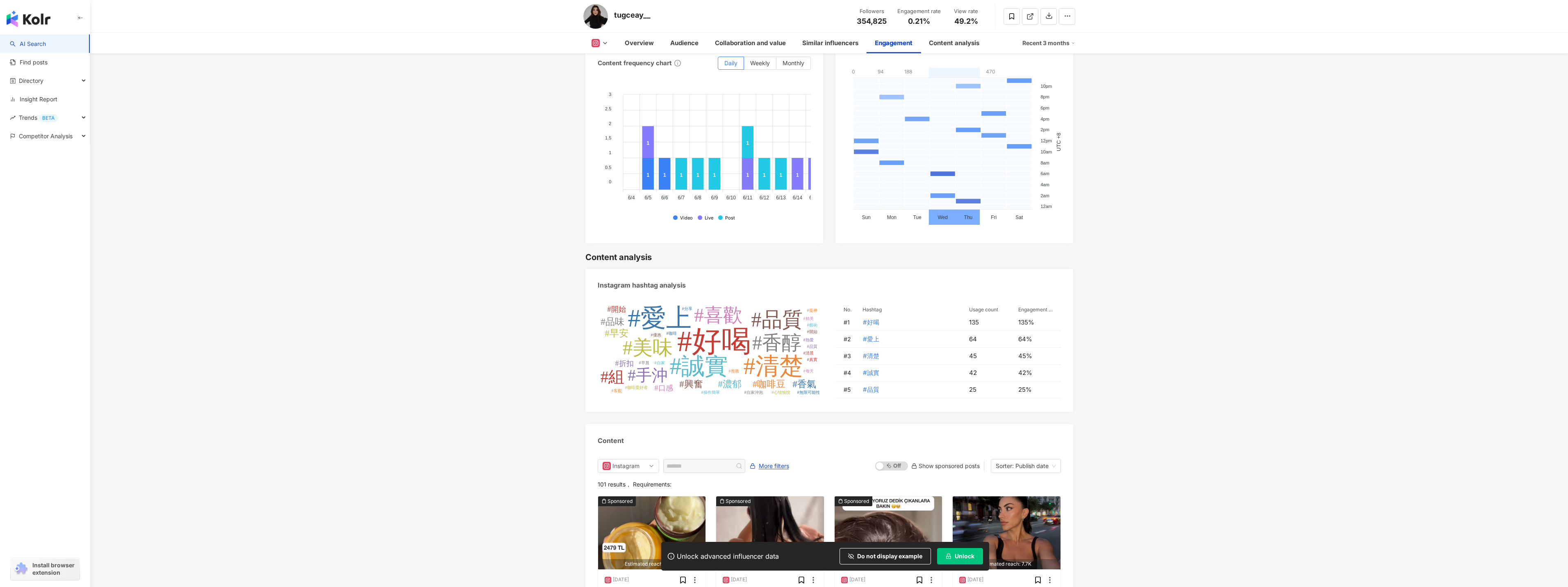
scroll to position [2168, 0]
click at [869, 328] on span "#好喝" at bounding box center [871, 323] width 16 height 9
drag, startPoint x: 869, startPoint y: 333, endPoint x: 950, endPoint y: 318, distance: 82.4
click at [950, 315] on th "Hashtag" at bounding box center [909, 311] width 107 height 9
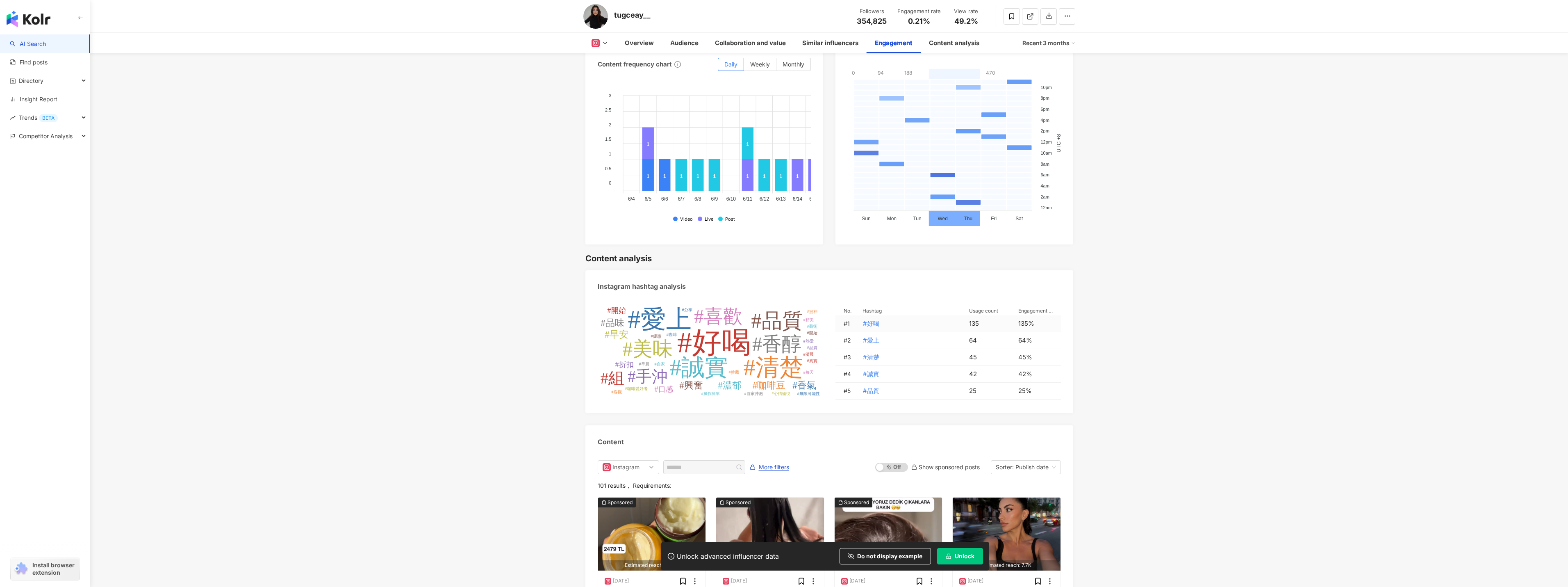
click at [1022, 328] on div "135%" at bounding box center [1035, 323] width 35 height 9
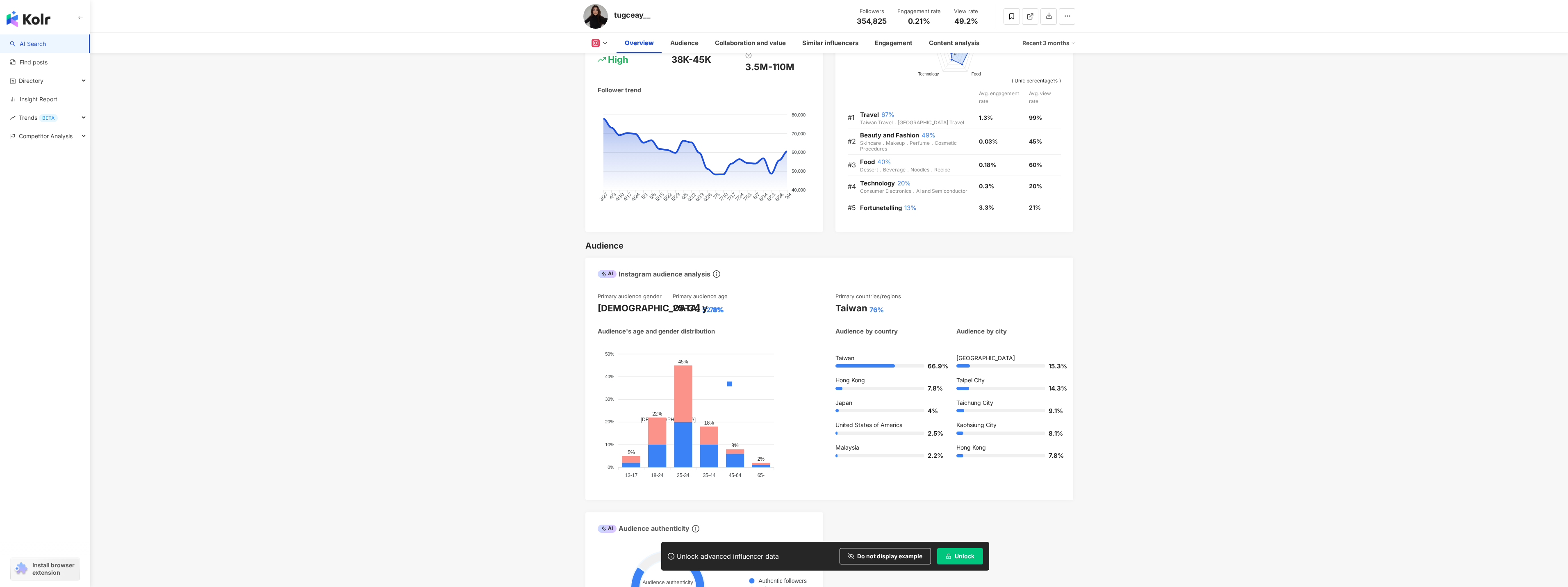
scroll to position [528, 0]
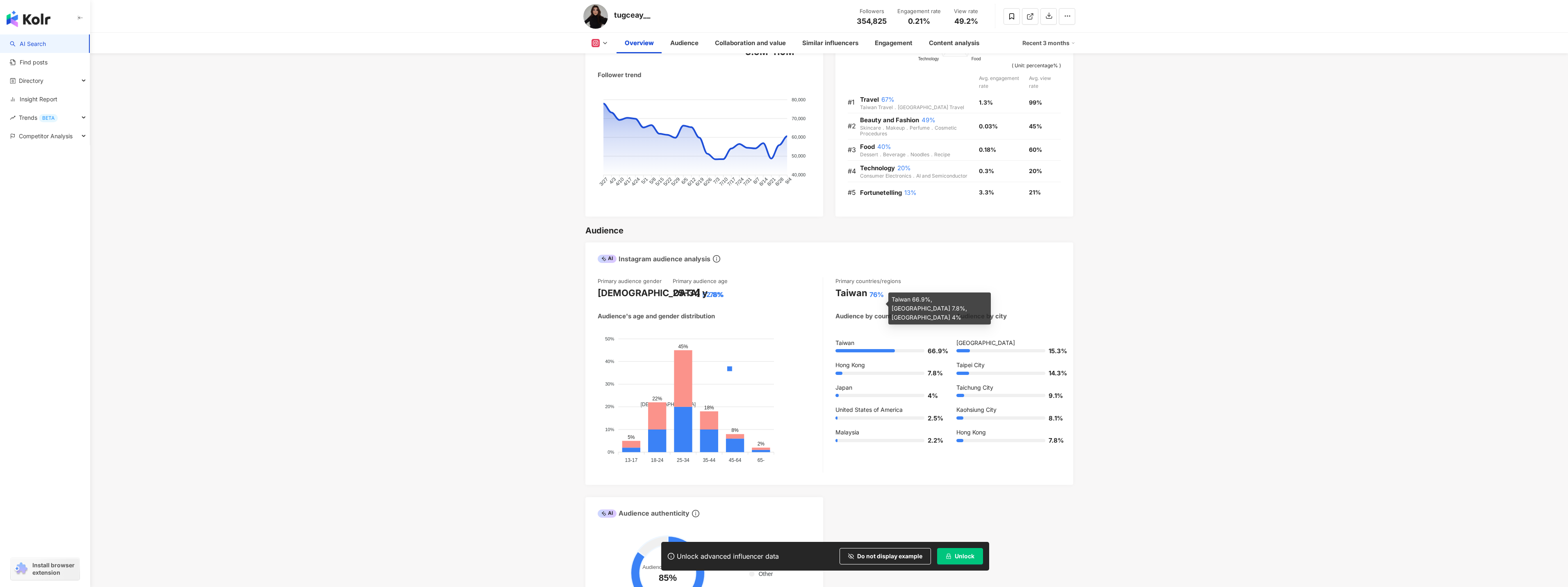
click at [889, 303] on div "Taiwan 66.9%, Hong Kong 7.8%, Japan 4%" at bounding box center [939, 308] width 102 height 32
click at [850, 300] on div "Taiwan" at bounding box center [852, 293] width 32 height 13
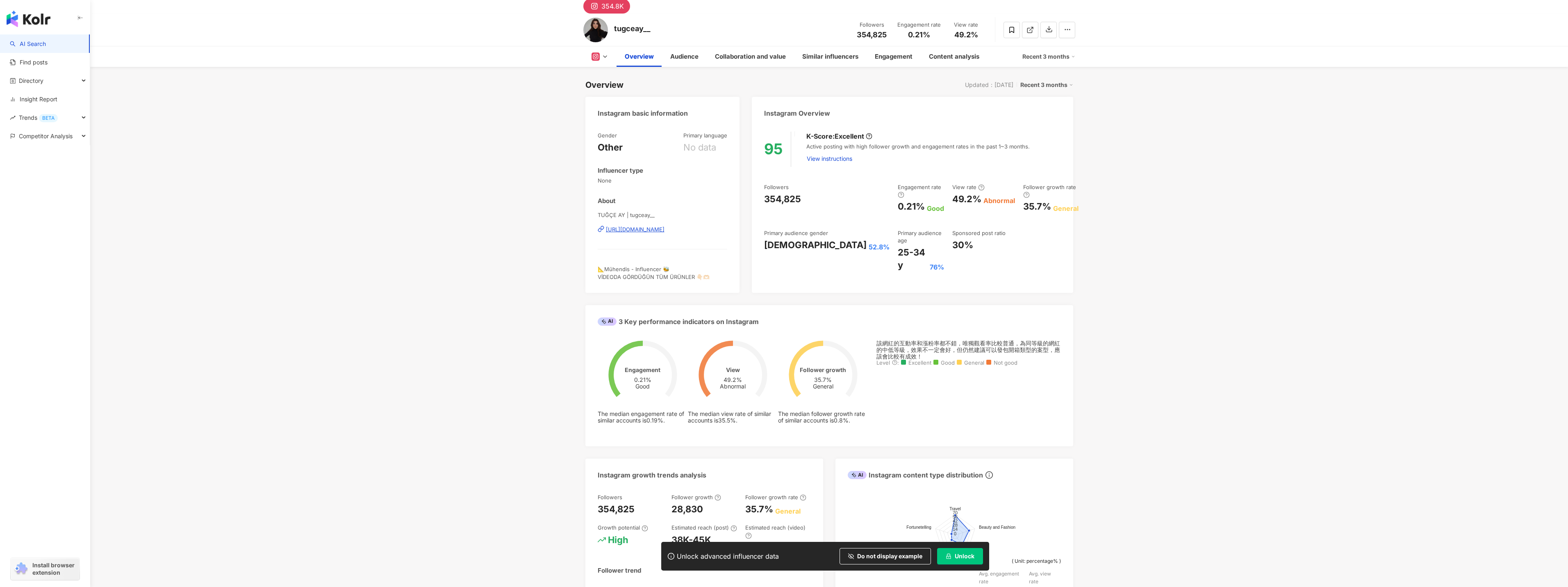
scroll to position [0, 0]
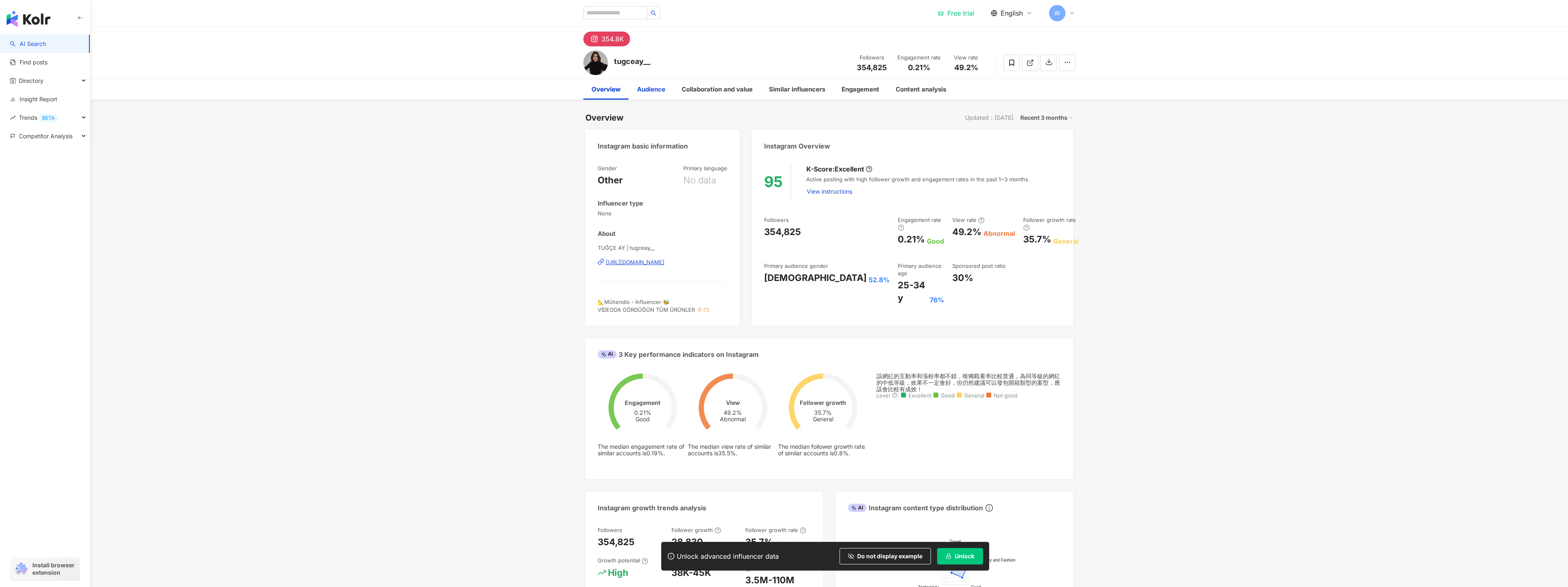
click at [660, 88] on div "Audience" at bounding box center [651, 90] width 28 height 10
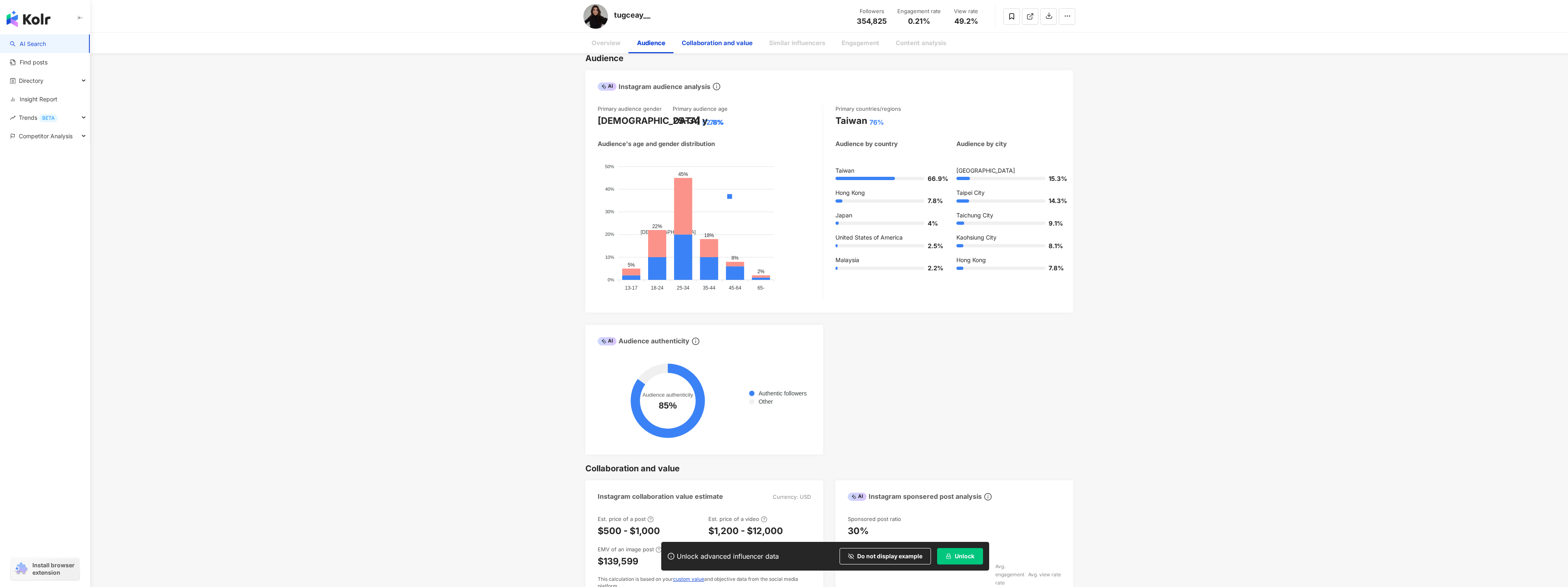
click at [721, 46] on div "Collaboration and value" at bounding box center [717, 43] width 71 height 10
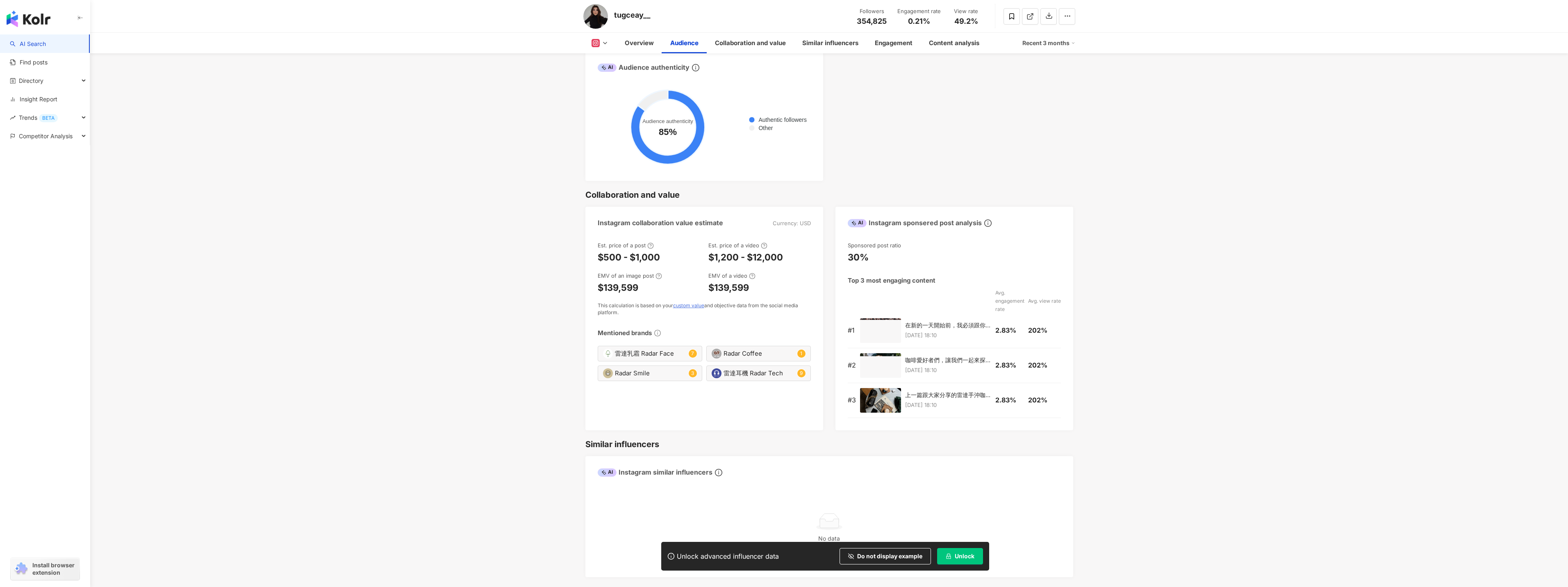
scroll to position [946, 0]
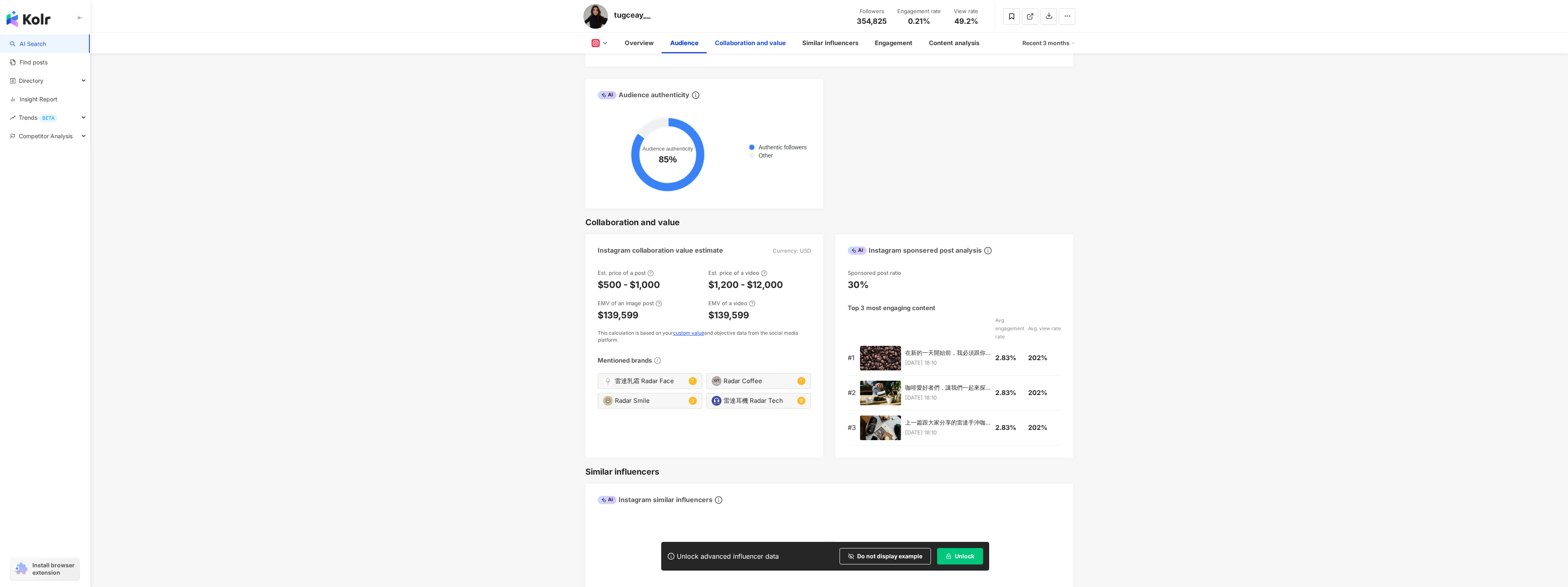
click at [773, 41] on div "Collaboration and value" at bounding box center [751, 43] width 71 height 10
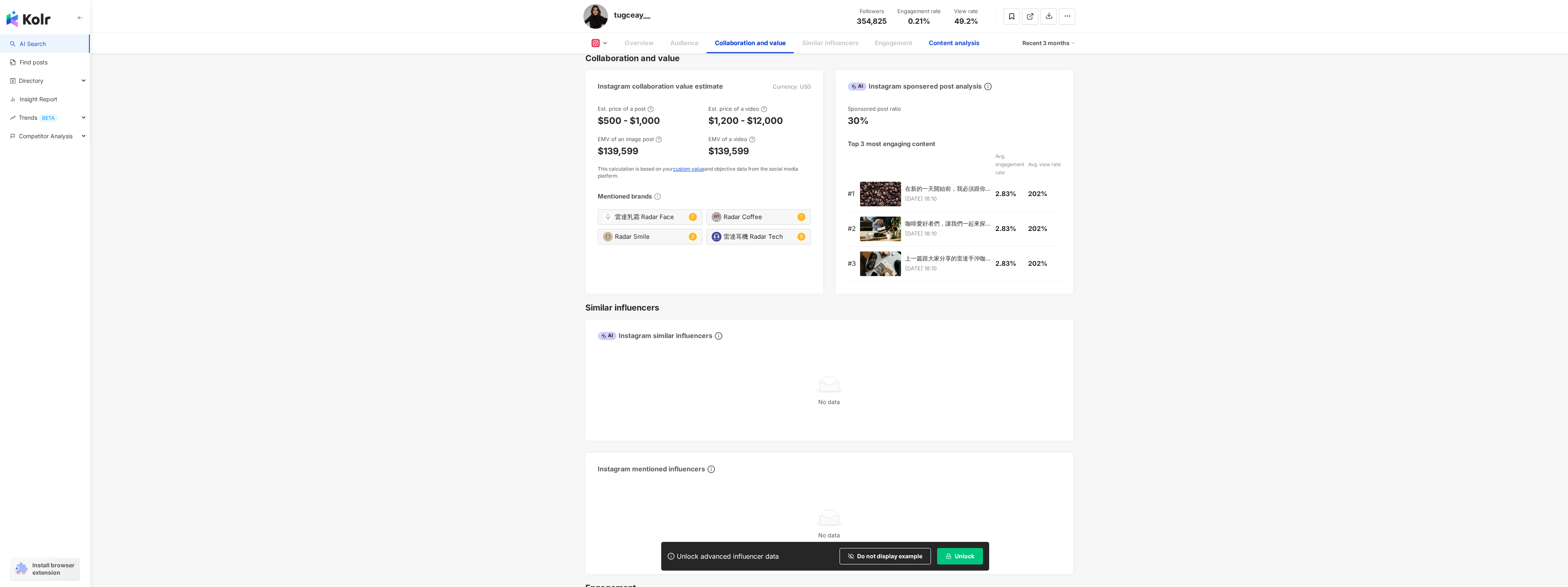
click at [947, 46] on div "Content analysis" at bounding box center [954, 43] width 51 height 10
click at [967, 48] on div "Content analysis" at bounding box center [954, 43] width 67 height 21
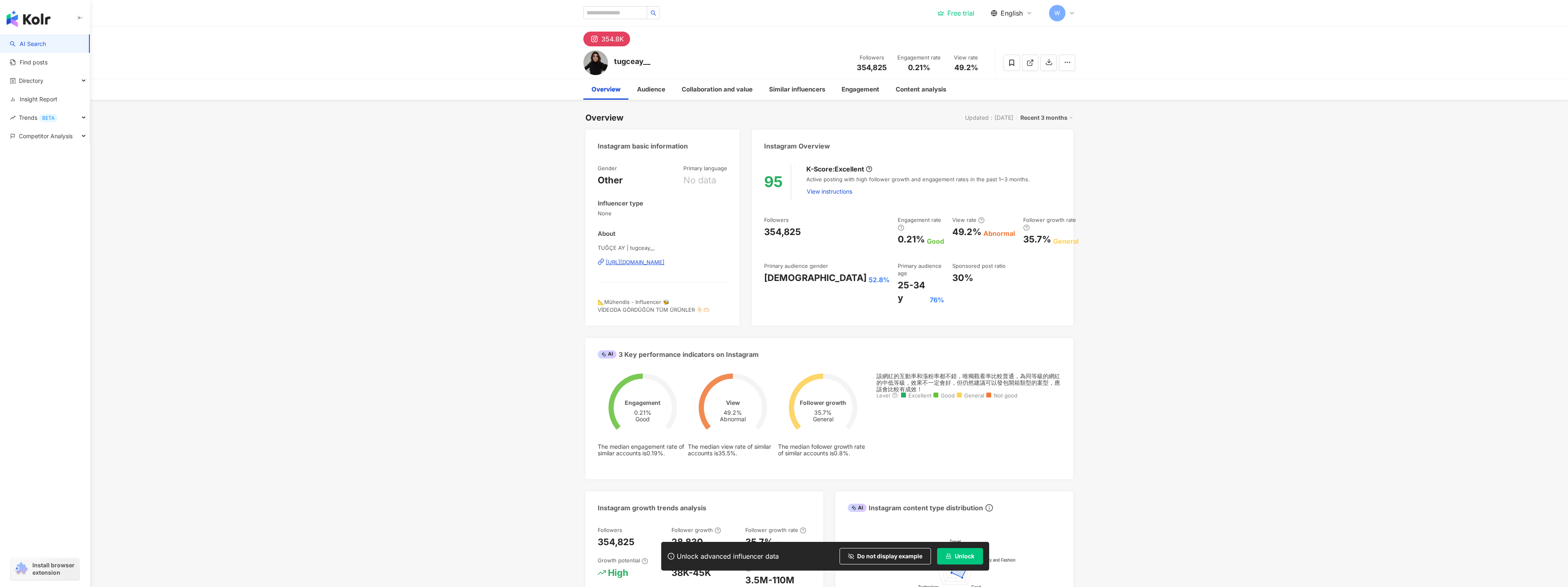
click at [624, 63] on div "tugceay__" at bounding box center [632, 61] width 37 height 10
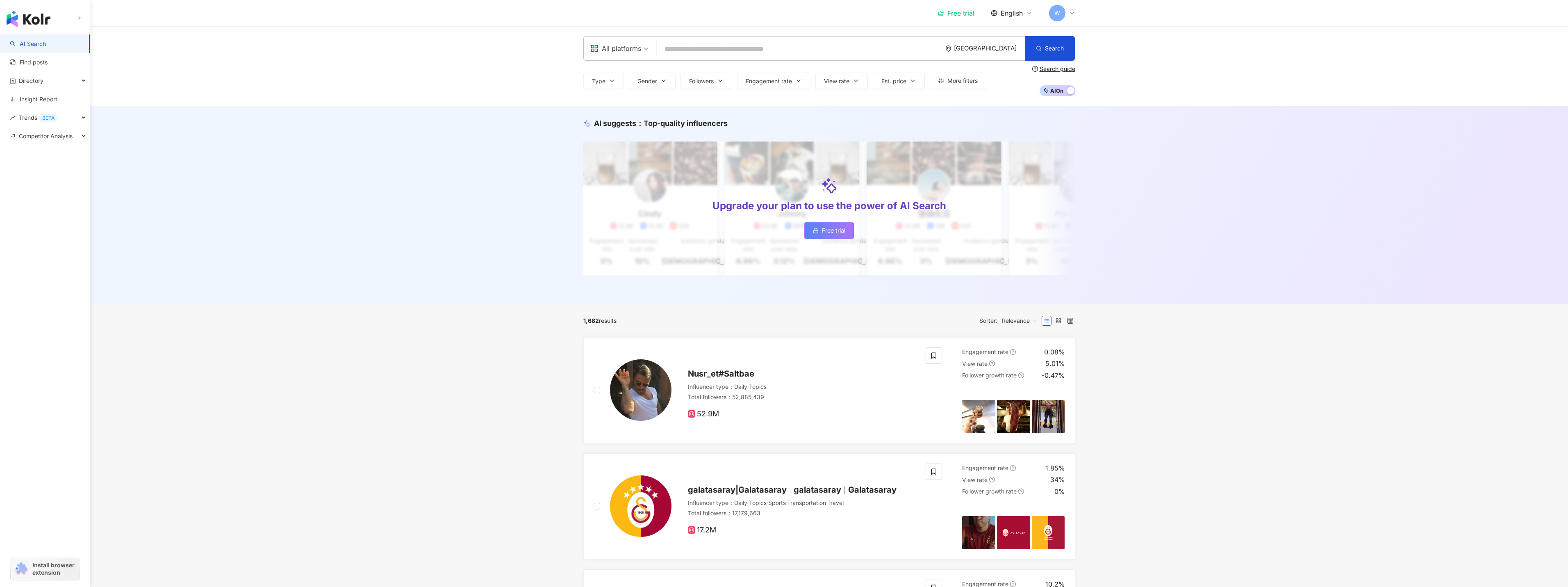
click at [719, 52] on input "search" at bounding box center [799, 49] width 278 height 16
type input "**********"
click at [729, 68] on div "yagmurkalyoncu" at bounding box center [714, 69] width 47 height 8
